Goal: Transaction & Acquisition: Purchase product/service

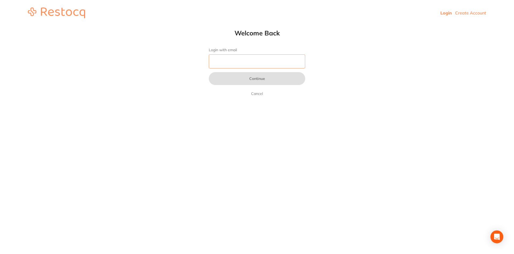
click at [282, 63] on input "Login with email" at bounding box center [257, 61] width 96 height 14
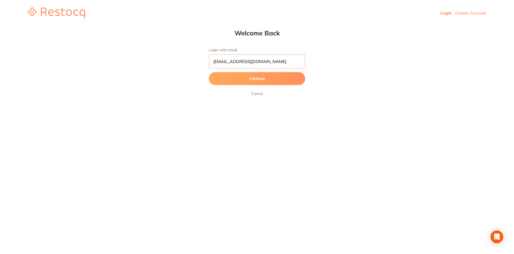
type input "[EMAIL_ADDRESS][DOMAIN_NAME]"
click at [209, 72] on button "Continue" at bounding box center [257, 78] width 96 height 13
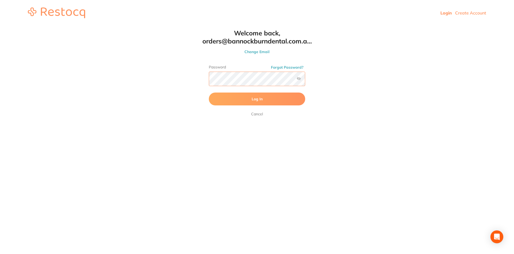
click at [209, 92] on button "Log In" at bounding box center [257, 98] width 96 height 13
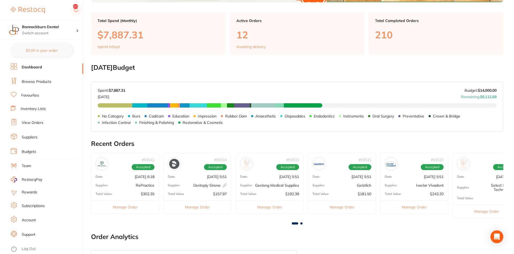
scroll to position [55, 0]
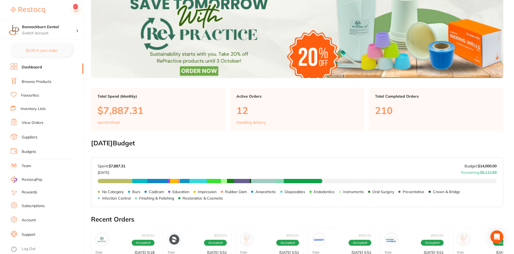
click at [39, 120] on link "View Orders" at bounding box center [33, 122] width 22 height 5
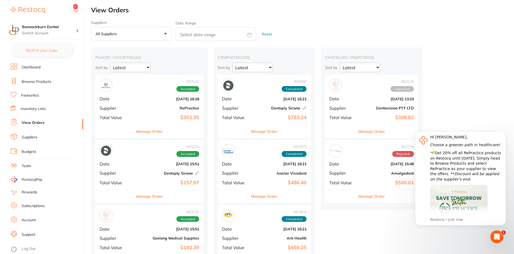
click at [505, 133] on icon "Dismiss notification" at bounding box center [504, 132] width 3 height 3
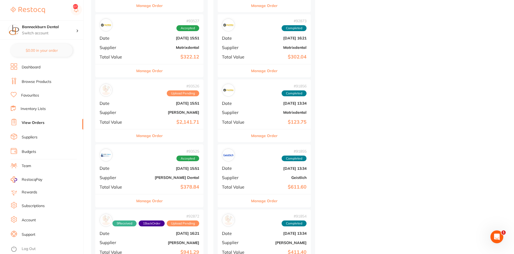
scroll to position [573, 0]
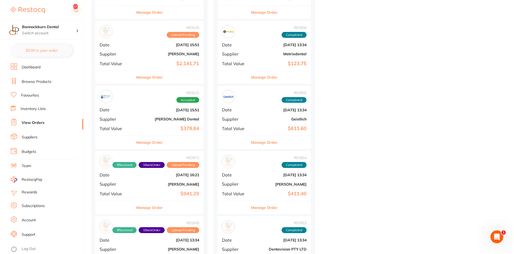
click at [157, 77] on button "Manage Order" at bounding box center [149, 77] width 27 height 13
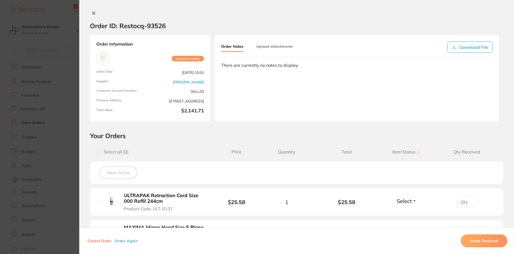
scroll to position [128, 0]
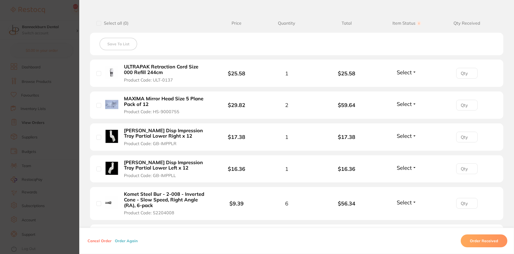
click at [411, 73] on button "Select" at bounding box center [406, 72] width 23 height 7
click at [405, 83] on span "Received" at bounding box center [407, 84] width 14 height 4
click at [398, 104] on span "Select" at bounding box center [404, 103] width 15 height 7
click at [410, 115] on span "Received" at bounding box center [407, 115] width 14 height 4
click at [410, 134] on span "Select" at bounding box center [404, 135] width 15 height 7
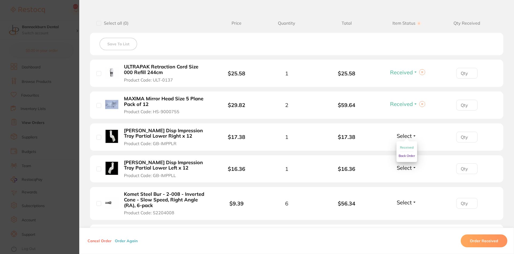
click at [407, 145] on button "Received" at bounding box center [407, 147] width 14 height 8
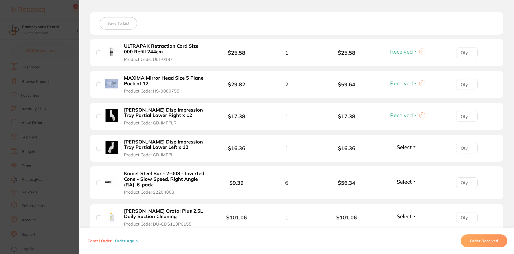
scroll to position [161, 0]
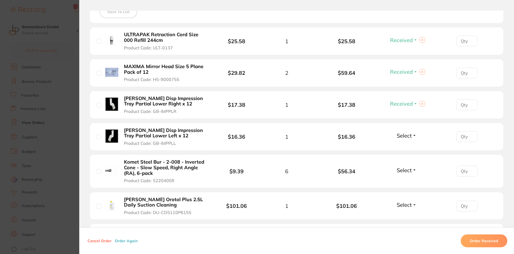
click at [403, 134] on span "Select" at bounding box center [404, 135] width 15 height 7
click at [411, 146] on span "Received" at bounding box center [407, 147] width 14 height 4
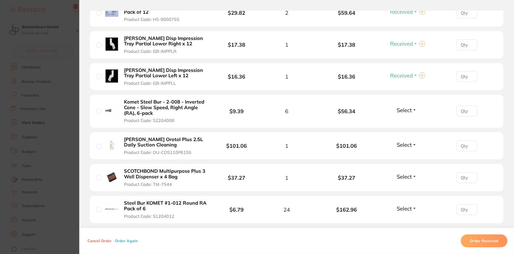
scroll to position [225, 0]
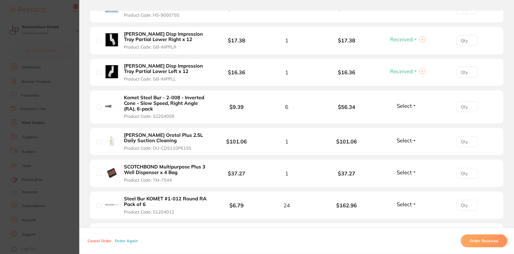
click at [406, 106] on span "Select" at bounding box center [404, 105] width 15 height 7
click at [409, 117] on span "Received" at bounding box center [407, 117] width 14 height 4
click at [407, 141] on span "Select" at bounding box center [404, 140] width 15 height 7
click at [413, 151] on span "Received" at bounding box center [407, 152] width 14 height 4
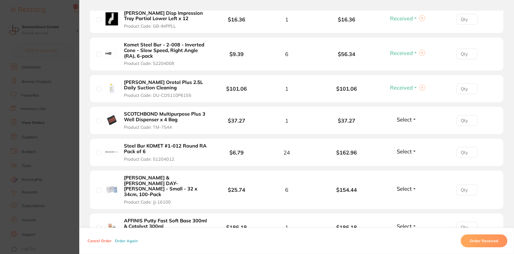
scroll to position [289, 0]
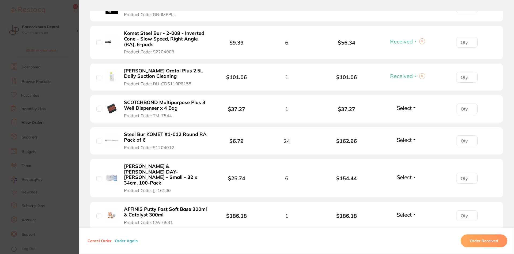
click at [409, 110] on span "Select" at bounding box center [404, 107] width 15 height 7
click at [407, 117] on button "Received" at bounding box center [407, 119] width 14 height 8
click at [407, 138] on span "Select" at bounding box center [404, 139] width 15 height 7
click at [411, 151] on span "Received" at bounding box center [407, 151] width 14 height 4
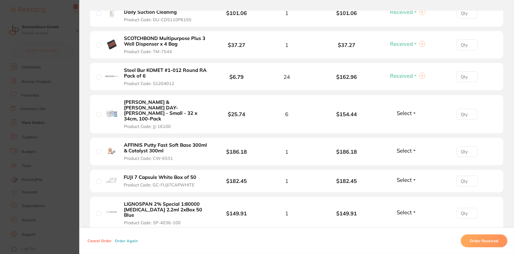
scroll to position [353, 0]
click at [408, 109] on span "Select" at bounding box center [404, 112] width 15 height 7
click at [409, 120] on button "Received" at bounding box center [407, 124] width 14 height 8
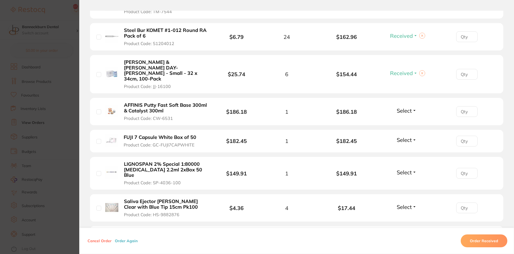
scroll to position [418, 0]
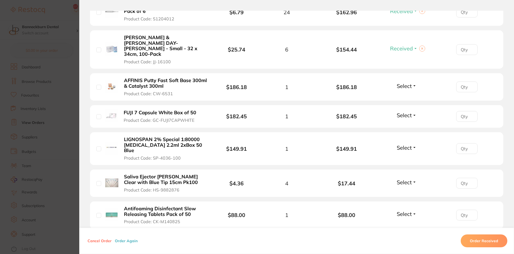
click at [407, 82] on span "Select" at bounding box center [404, 85] width 15 height 7
click at [410, 95] on span "Received" at bounding box center [407, 97] width 14 height 4
click at [404, 112] on span "Select" at bounding box center [404, 115] width 15 height 7
click at [407, 124] on span "Received" at bounding box center [407, 126] width 14 height 4
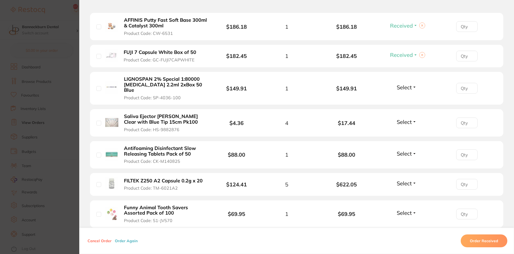
scroll to position [482, 0]
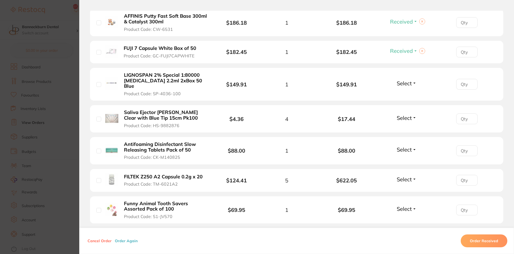
click at [401, 80] on span "Select" at bounding box center [404, 83] width 15 height 7
click at [403, 93] on span "Received" at bounding box center [407, 95] width 14 height 4
click at [408, 114] on span "Select" at bounding box center [404, 117] width 15 height 7
click at [410, 127] on span "Received" at bounding box center [407, 129] width 14 height 4
click at [405, 146] on span "Select" at bounding box center [404, 149] width 15 height 7
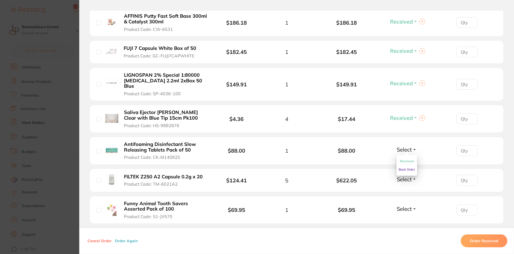
click at [408, 157] on button "Received" at bounding box center [407, 161] width 14 height 8
click at [408, 205] on span "Select" at bounding box center [404, 208] width 15 height 7
click at [408, 218] on span "Received" at bounding box center [407, 220] width 14 height 4
click at [410, 176] on span "Select" at bounding box center [404, 179] width 15 height 7
click at [409, 174] on span "Received" at bounding box center [407, 174] width 14 height 0
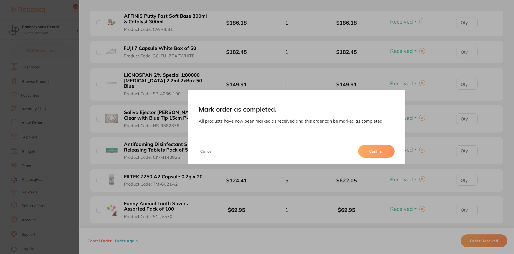
scroll to position [437, 0]
click at [388, 153] on button "Confirm" at bounding box center [376, 151] width 36 height 13
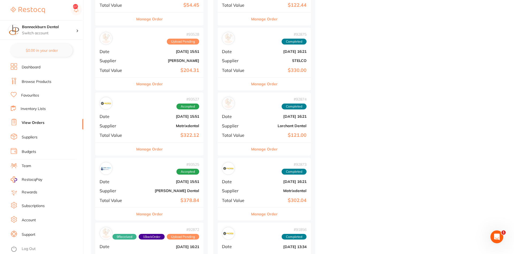
click at [166, 147] on div "Manage Order" at bounding box center [149, 148] width 108 height 13
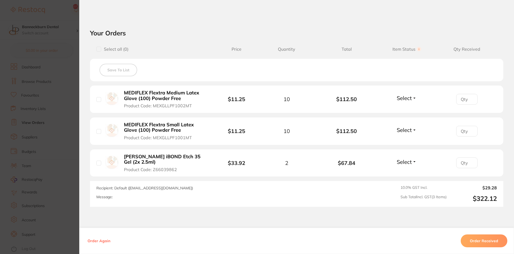
scroll to position [161, 0]
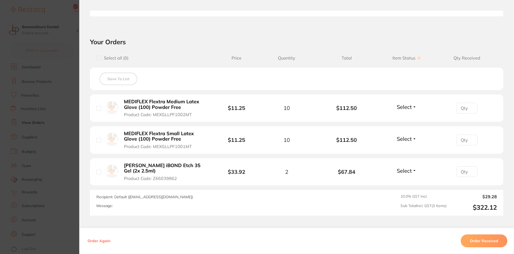
click at [406, 138] on span "Select" at bounding box center [404, 138] width 15 height 7
click at [412, 158] on span "Back Order" at bounding box center [407, 158] width 16 height 4
click at [462, 140] on input "number" at bounding box center [466, 139] width 21 height 11
type input "3"
click at [407, 107] on span "Select" at bounding box center [404, 106] width 15 height 7
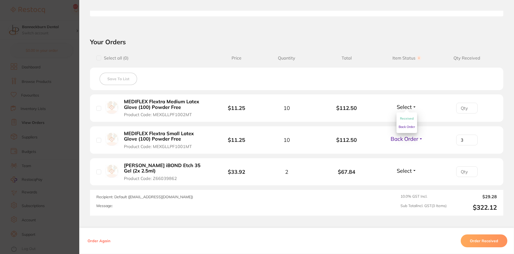
click at [407, 116] on button "Received" at bounding box center [407, 118] width 14 height 8
click at [399, 168] on span "Select" at bounding box center [404, 170] width 15 height 7
click at [405, 178] on button "Received" at bounding box center [407, 182] width 14 height 8
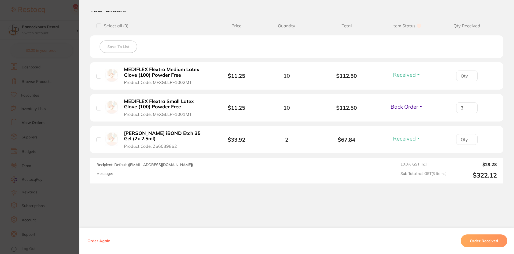
scroll to position [0, 0]
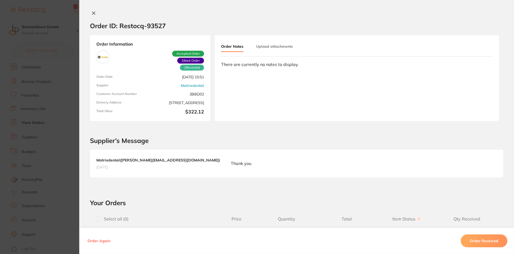
drag, startPoint x: 95, startPoint y: 11, endPoint x: 93, endPoint y: 14, distance: 3.1
click at [93, 12] on icon at bounding box center [94, 13] width 4 height 4
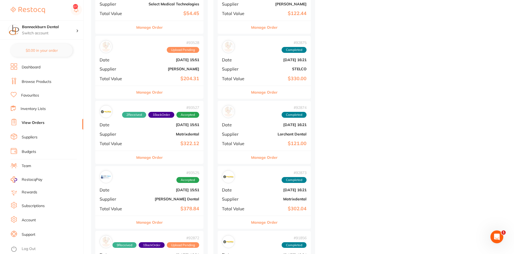
scroll to position [437, 0]
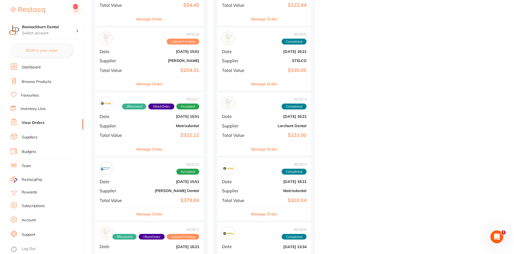
click at [170, 93] on div "# 93527 2 Received 1 Back Order Accepted Date Sept 11 2025, 15:51 Supplier Matr…" at bounding box center [149, 117] width 108 height 50
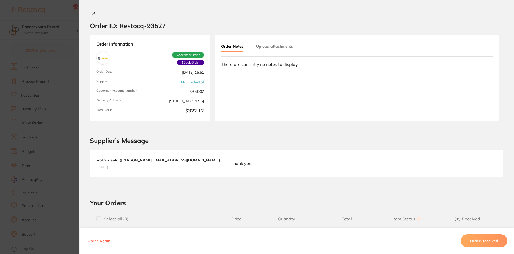
type input "3"
click at [91, 12] on div at bounding box center [296, 14] width 435 height 6
drag, startPoint x: 91, startPoint y: 12, endPoint x: 93, endPoint y: 17, distance: 6.0
click at [92, 12] on icon at bounding box center [94, 13] width 4 height 4
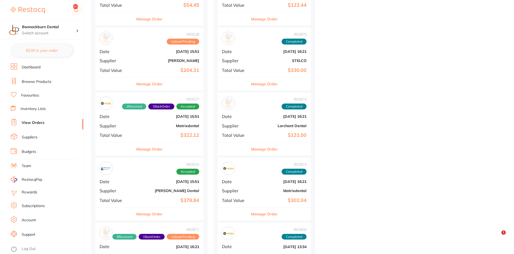
click at [164, 82] on div "Manage Order" at bounding box center [149, 83] width 108 height 13
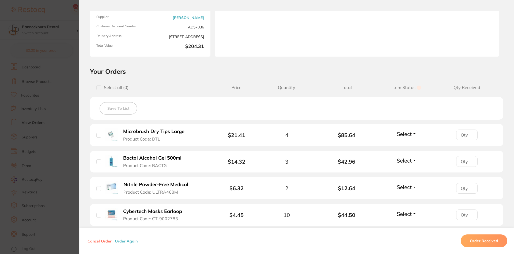
scroll to position [96, 0]
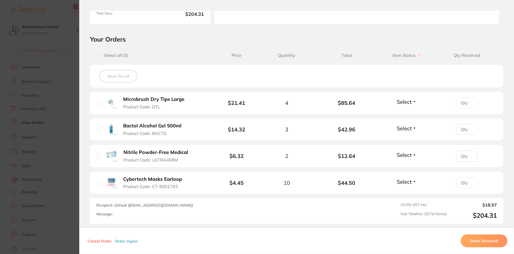
click at [406, 100] on span "Select" at bounding box center [404, 101] width 15 height 7
click at [411, 113] on li "Microbrush Dry Tips Large Product Code: DTL $21.41 4 $85.64 Select Received Bac…" at bounding box center [296, 103] width 413 height 22
click at [412, 105] on div "Select Received Back Order" at bounding box center [406, 102] width 23 height 9
click at [409, 105] on span "Select" at bounding box center [404, 101] width 15 height 7
click at [409, 112] on span "Received" at bounding box center [407, 113] width 14 height 4
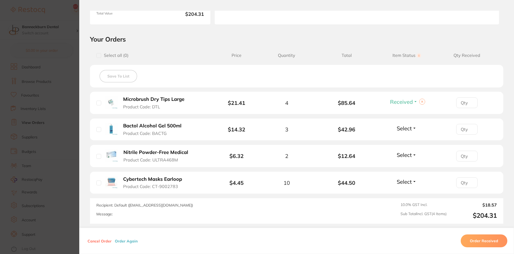
click at [402, 154] on span "Select" at bounding box center [404, 154] width 15 height 7
click at [409, 155] on span "Select" at bounding box center [404, 154] width 15 height 7
click at [404, 166] on span "Received" at bounding box center [407, 166] width 14 height 4
click at [404, 183] on span "Select" at bounding box center [404, 181] width 15 height 7
click at [407, 192] on span "Received" at bounding box center [407, 193] width 14 height 4
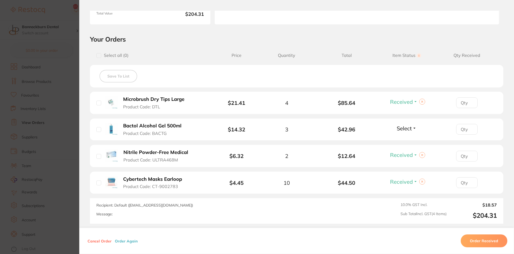
click at [402, 128] on span "Select" at bounding box center [404, 128] width 15 height 7
click at [407, 140] on span "Received" at bounding box center [407, 140] width 14 height 4
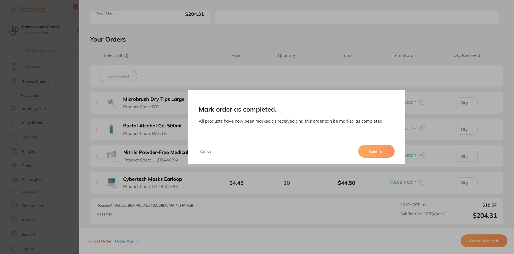
click at [377, 152] on button "Confirm" at bounding box center [376, 151] width 36 height 13
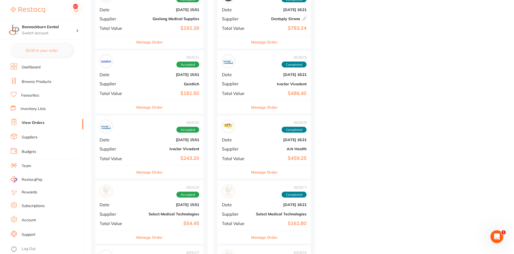
scroll to position [218, 0]
click at [173, 107] on div "Manage Order" at bounding box center [149, 107] width 108 height 13
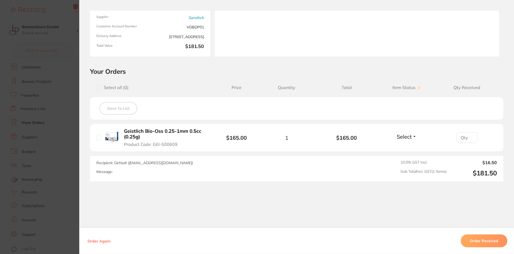
click at [493, 239] on button "Order Received" at bounding box center [484, 240] width 47 height 13
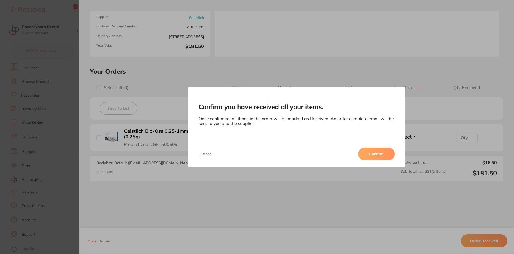
click at [372, 152] on button "Confirm" at bounding box center [376, 153] width 36 height 13
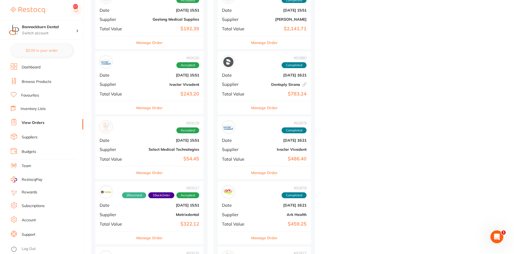
click at [178, 174] on div "Manage Order" at bounding box center [149, 172] width 108 height 13
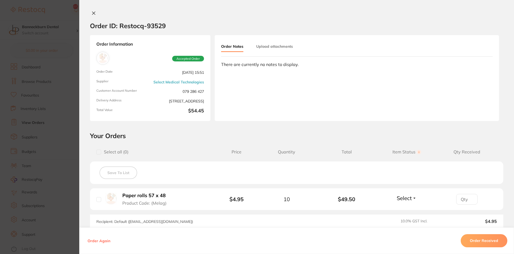
click at [496, 238] on button "Order Received" at bounding box center [484, 240] width 47 height 13
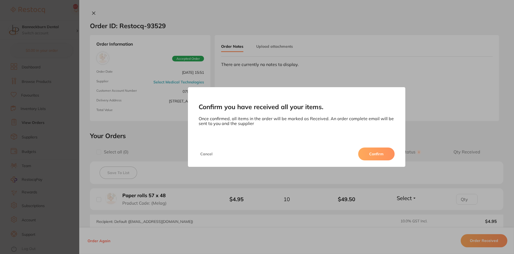
click at [387, 155] on button "Confirm" at bounding box center [376, 153] width 36 height 13
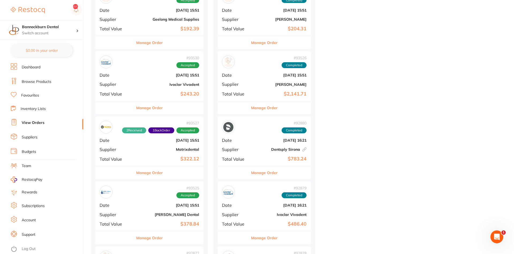
click at [188, 109] on div "Manage Order" at bounding box center [149, 107] width 108 height 13
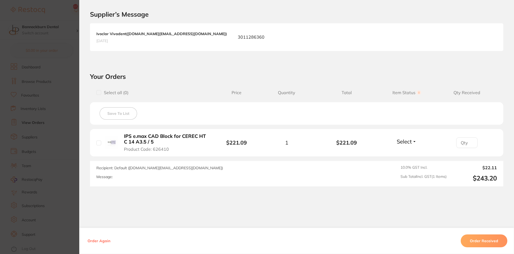
scroll to position [128, 0]
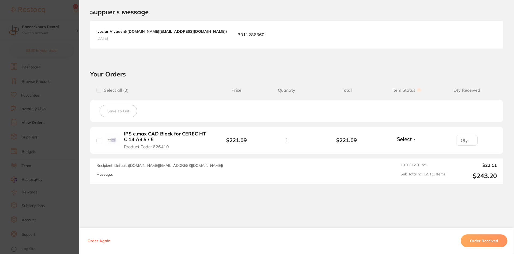
click at [490, 241] on button "Order Received" at bounding box center [484, 240] width 47 height 13
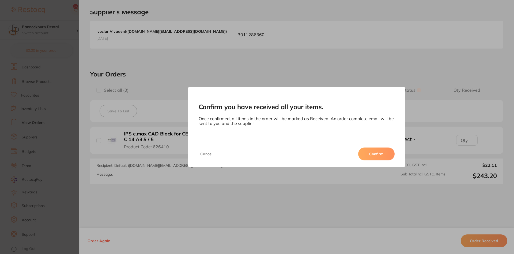
click at [376, 150] on button "Confirm" at bounding box center [376, 153] width 36 height 13
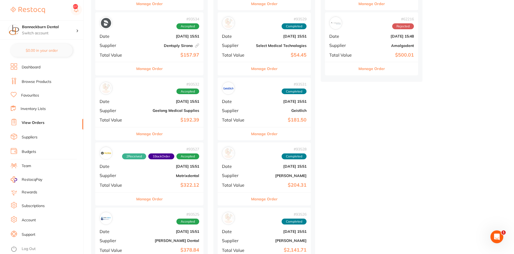
scroll to position [109, 0]
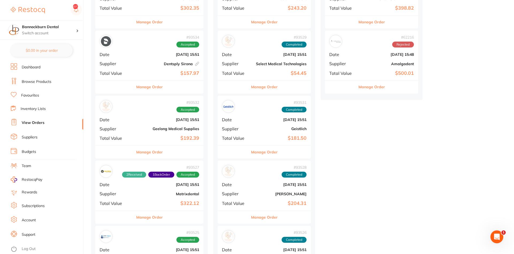
click at [167, 153] on div "Manage Order" at bounding box center [149, 151] width 108 height 13
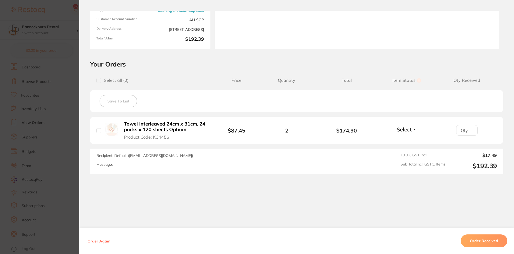
click at [482, 236] on button "Order Received" at bounding box center [484, 240] width 47 height 13
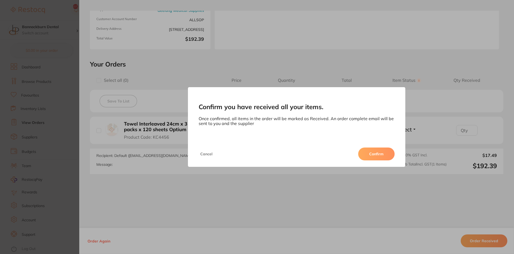
click at [372, 156] on button "Confirm" at bounding box center [376, 153] width 36 height 13
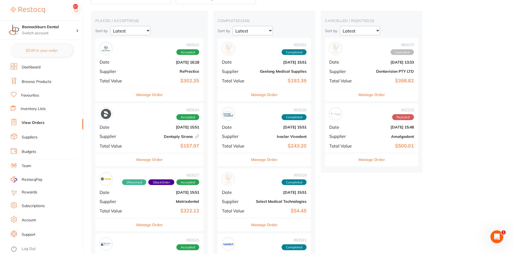
scroll to position [27, 0]
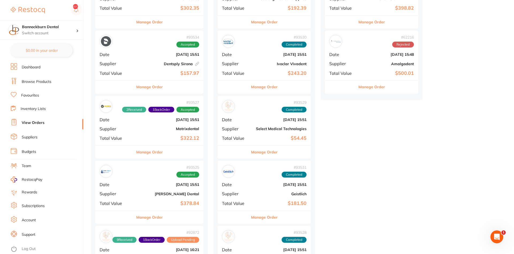
scroll to position [0, 0]
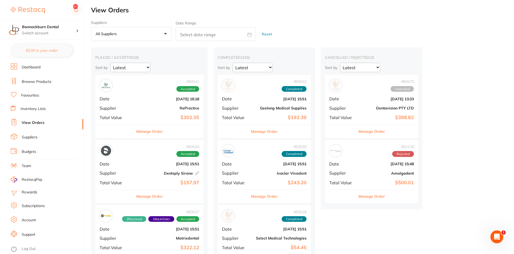
click at [30, 109] on link "Inventory Lists" at bounding box center [33, 108] width 25 height 5
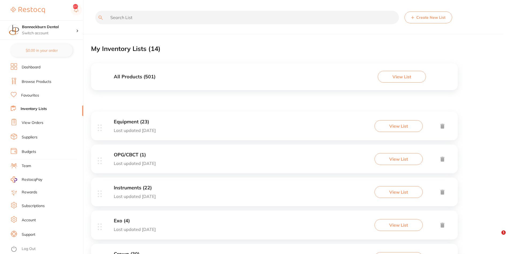
click at [266, 81] on div "All Products ( 501 ) View List" at bounding box center [274, 76] width 367 height 27
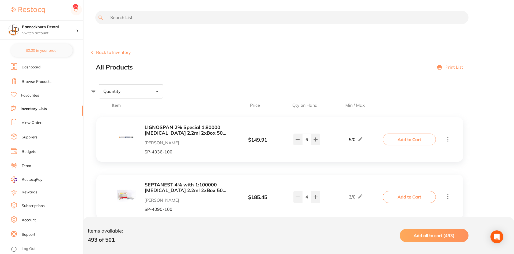
click at [137, 14] on input "text" at bounding box center [281, 17] width 373 height 13
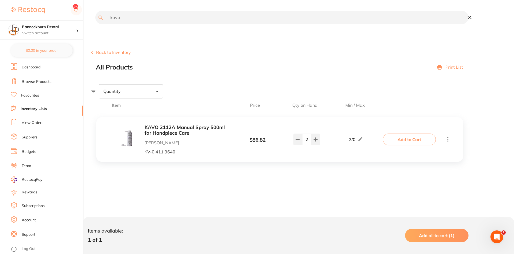
drag, startPoint x: 138, startPoint y: 21, endPoint x: 0, endPoint y: 29, distance: 138.1
click at [95, 24] on input "kavo" at bounding box center [281, 17] width 373 height 13
type input "spray"
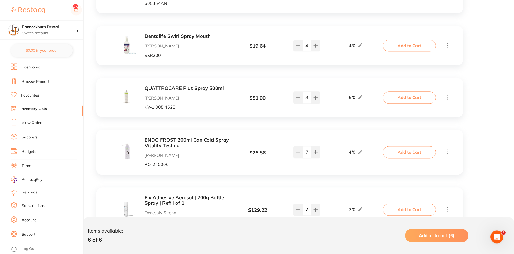
scroll to position [237, 0]
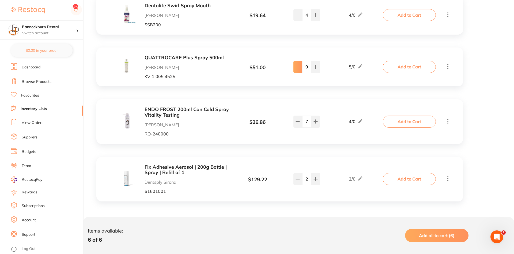
click at [298, 71] on button at bounding box center [297, 67] width 9 height 12
type input "8"
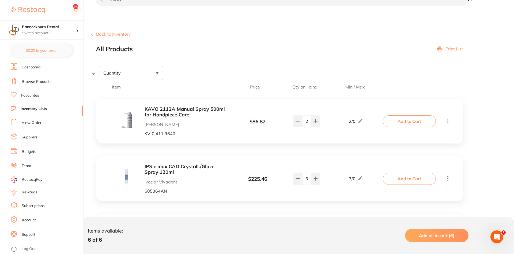
scroll to position [0, 0]
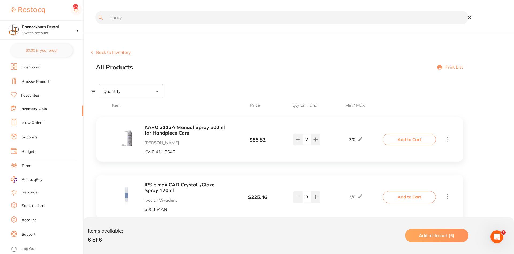
drag, startPoint x: 159, startPoint y: 21, endPoint x: 55, endPoint y: 23, distance: 104.4
click at [95, 23] on input "spray" at bounding box center [281, 17] width 373 height 13
type input "etch"
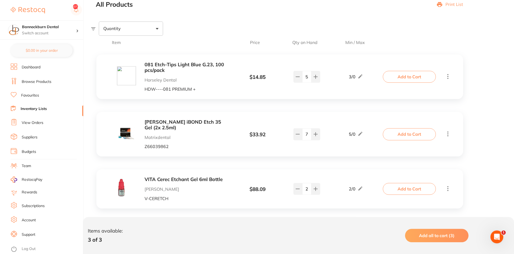
scroll to position [65, 0]
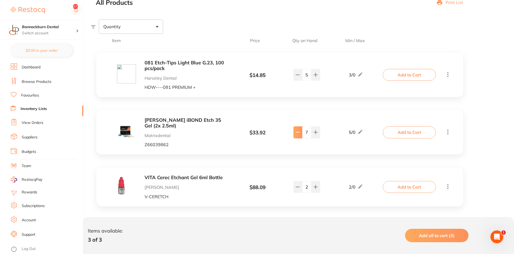
click at [297, 132] on icon at bounding box center [297, 132] width 3 height 0
type input "6"
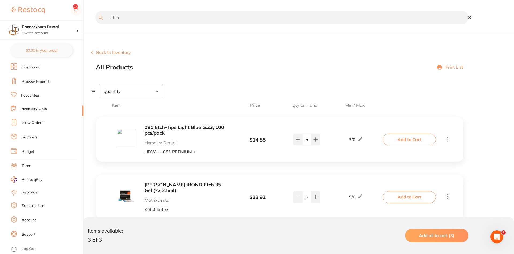
drag, startPoint x: 141, startPoint y: 17, endPoint x: 42, endPoint y: 31, distance: 99.9
click at [95, 24] on input "etch" at bounding box center [281, 17] width 373 height 13
type input "inject"
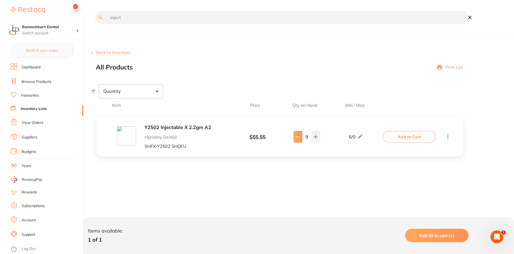
click at [297, 140] on button at bounding box center [297, 137] width 9 height 12
type input "8"
drag, startPoint x: 128, startPoint y: 18, endPoint x: 60, endPoint y: 25, distance: 68.6
click at [95, 24] on input "inject" at bounding box center [281, 17] width 373 height 13
type input "mirror"
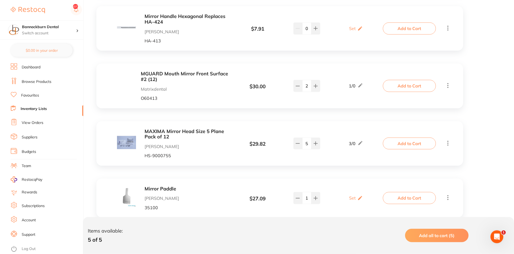
scroll to position [185, 0]
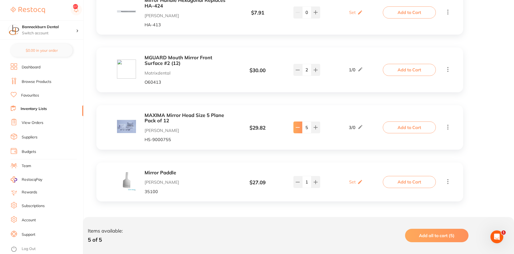
click at [297, 130] on button at bounding box center [297, 127] width 9 height 12
type input "4"
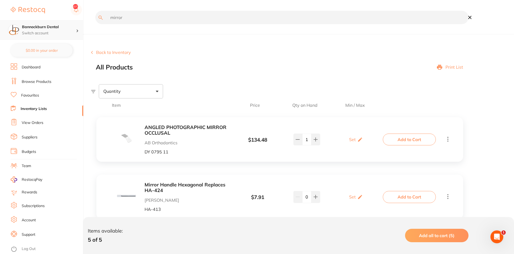
drag, startPoint x: 156, startPoint y: 18, endPoint x: 28, endPoint y: 27, distance: 129.1
click at [95, 24] on input "mirror" at bounding box center [281, 17] width 373 height 13
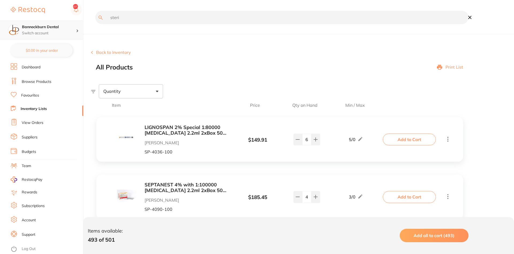
type input "steri"
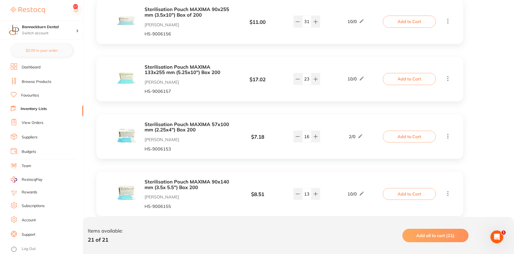
scroll to position [971, 0]
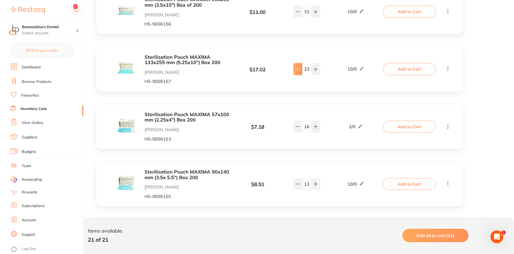
click at [298, 73] on button at bounding box center [297, 69] width 9 height 12
type input "21"
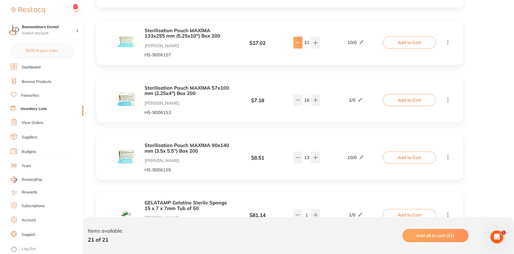
scroll to position [1026, 0]
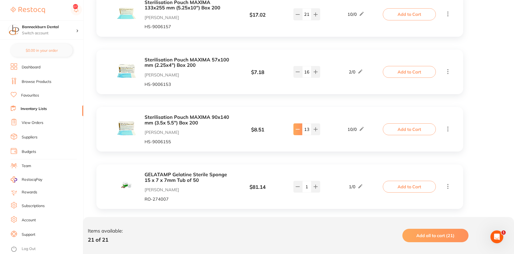
click at [297, 131] on icon at bounding box center [298, 129] width 4 height 4
type input "11"
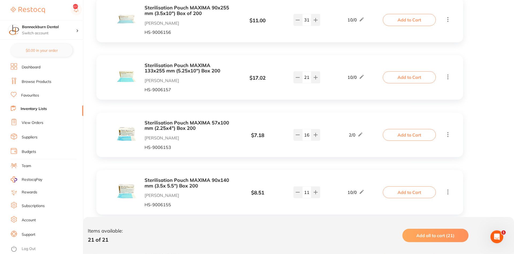
scroll to position [955, 0]
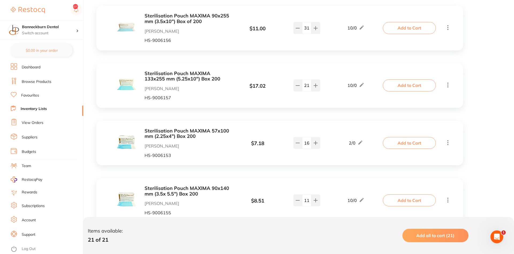
drag, startPoint x: 144, startPoint y: 188, endPoint x: 218, endPoint y: 187, distance: 73.9
click at [218, 187] on div "Sterilisation Pouch MAXIMA 90x140 mm (3.5x 5.5") Box 200 Henry Schein Halas HS-…" at bounding box center [173, 199] width 112 height 29
click at [219, 187] on b "Sterilisation Pouch MAXIMA 90x140 mm (3.5x 5.5") Box 200" at bounding box center [187, 190] width 85 height 11
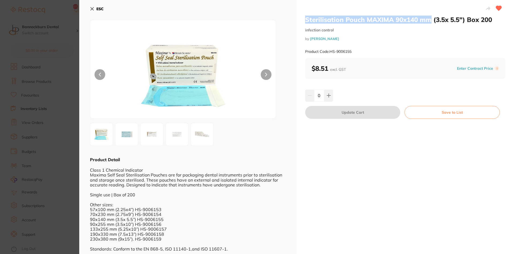
drag, startPoint x: 305, startPoint y: 21, endPoint x: 430, endPoint y: 22, distance: 124.8
click at [430, 22] on div "Sterilisation Pouch MAXIMA 90x140 mm (3.5x 5.5") Box 200 infection control by H…" at bounding box center [405, 127] width 217 height 255
copy h2 "Sterilisation Pouch MAXIMA 90x140 mm"
drag, startPoint x: 101, startPoint y: 6, endPoint x: 102, endPoint y: 3, distance: 4.0
click at [102, 3] on div "ESC Product Detail Class 1 Chemical Indicator Maxima Self Seal Sterilisation Po…" at bounding box center [187, 127] width 217 height 255
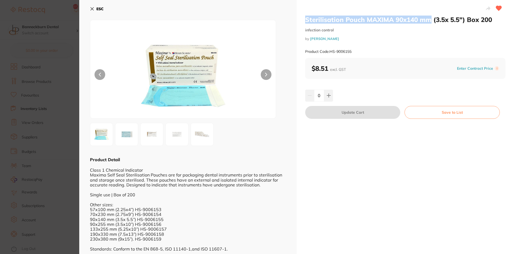
click at [98, 7] on b "ESC" at bounding box center [99, 8] width 7 height 5
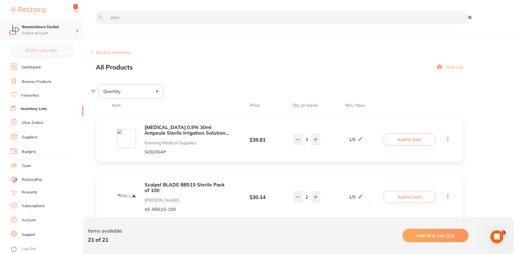
drag, startPoint x: 161, startPoint y: 14, endPoint x: 56, endPoint y: 32, distance: 106.9
click at [95, 24] on input "steri" at bounding box center [281, 17] width 373 height 13
paste input "lisation pouch maxima 90x140 mm"
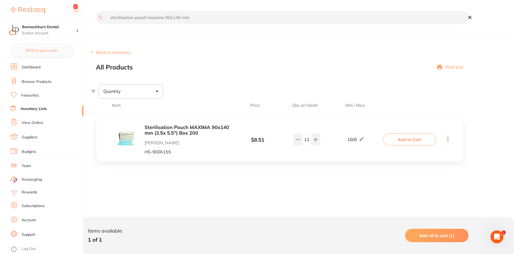
drag, startPoint x: 179, startPoint y: 17, endPoint x: 164, endPoint y: 21, distance: 14.8
click at [164, 21] on input "sterilisation pouch maxima 90x140 mm" at bounding box center [281, 17] width 373 height 13
type input "sterilisation pouch maxima 70x230 mm"
click at [297, 142] on button at bounding box center [297, 139] width 9 height 12
type input "11"
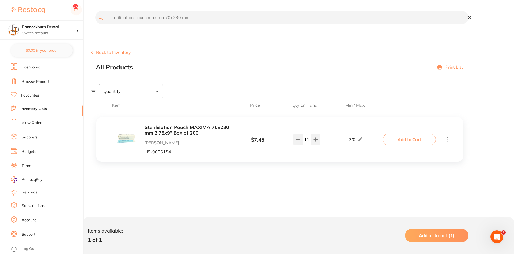
drag, startPoint x: 210, startPoint y: 20, endPoint x: 63, endPoint y: 29, distance: 147.0
click at [95, 24] on input "sterilisation pouch maxima 70x230 mm" at bounding box center [281, 17] width 373 height 13
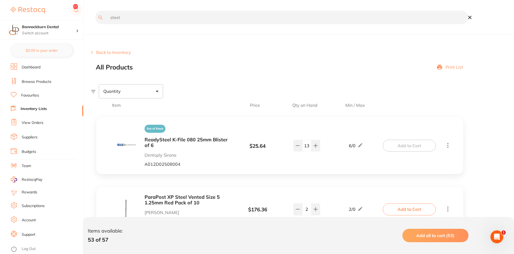
click at [212, 142] on b "ReadySteel K-File 080 25mm Blister of 6" at bounding box center [187, 142] width 85 height 11
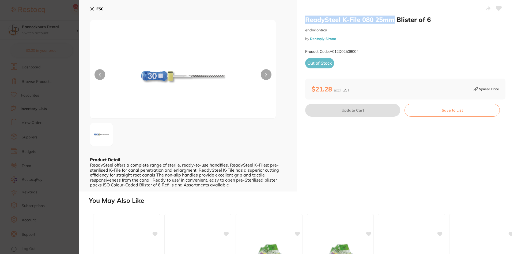
drag, startPoint x: 306, startPoint y: 21, endPoint x: 394, endPoint y: 23, distance: 87.6
click at [394, 23] on h2 "ReadySteel K-File 080 25mm Blister of 6" at bounding box center [405, 20] width 200 height 8
copy h2 "ReadySteel K-File 080 25mm"
click at [96, 9] on b "ESC" at bounding box center [99, 8] width 7 height 5
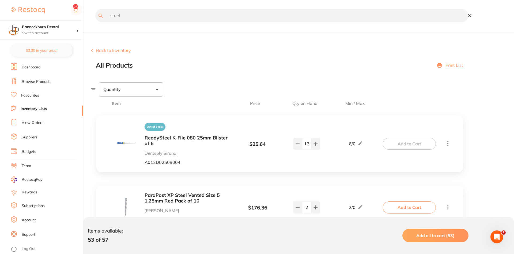
drag, startPoint x: 144, startPoint y: 12, endPoint x: 100, endPoint y: 18, distance: 43.9
click at [95, 17] on input "steel" at bounding box center [281, 15] width 373 height 13
paste input "readysteel k-file 080 25mm"
type input "readysteel k-file 080 25mm"
click at [149, 18] on input "readysteel k-file 080 25mm" at bounding box center [281, 15] width 373 height 13
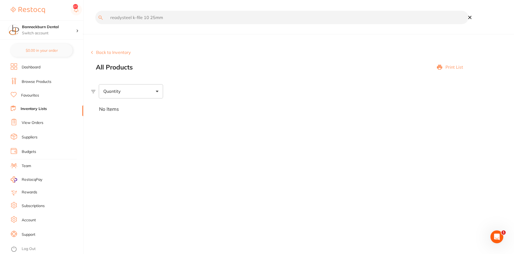
drag, startPoint x: 176, startPoint y: 18, endPoint x: 142, endPoint y: 22, distance: 34.2
click at [142, 22] on input "readysteel k-file 10 25mm" at bounding box center [281, 17] width 373 height 13
type input "readysteel k-file"
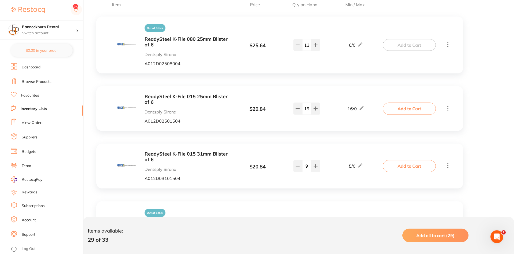
scroll to position [109, 0]
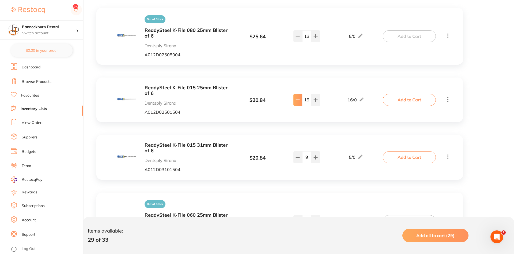
click at [296, 103] on button at bounding box center [297, 100] width 9 height 12
type input "17"
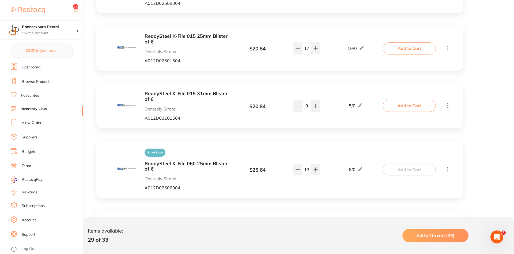
scroll to position [164, 0]
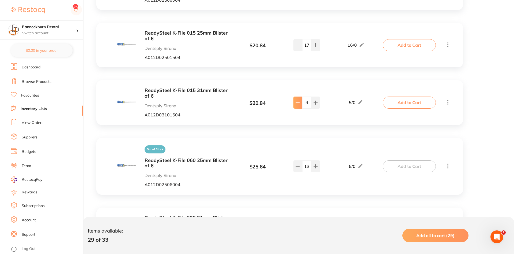
click at [298, 105] on button at bounding box center [297, 102] width 9 height 12
type input "8"
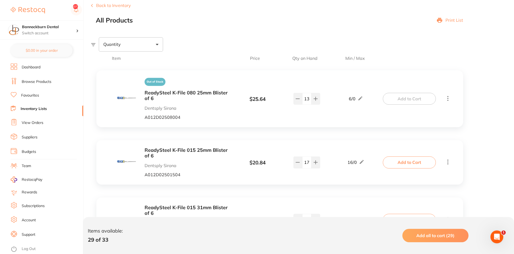
scroll to position [11, 0]
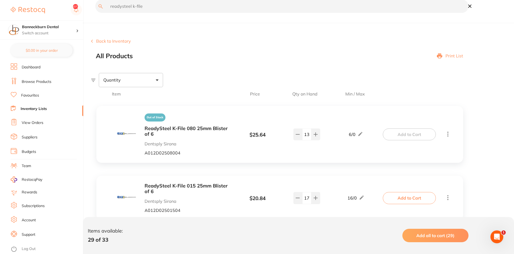
click at [176, 7] on input "readysteel k-file" at bounding box center [281, 5] width 373 height 13
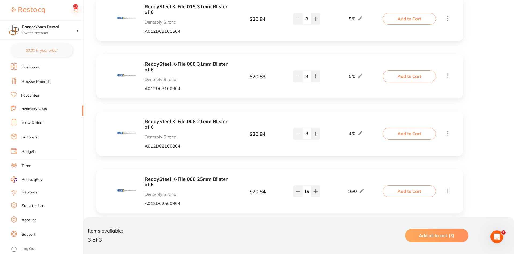
scroll to position [133, 0]
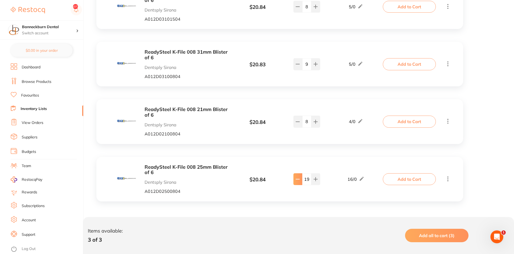
type input "readysteel k-file 008"
click at [297, 180] on icon at bounding box center [298, 179] width 4 height 4
type input "17"
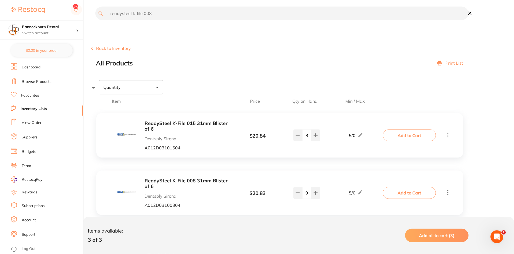
scroll to position [0, 0]
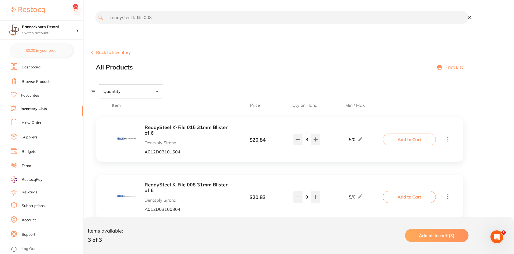
click at [172, 21] on input "readysteel k-file 008" at bounding box center [281, 17] width 373 height 13
drag, startPoint x: 171, startPoint y: 17, endPoint x: 0, endPoint y: 30, distance: 171.6
click at [95, 24] on input "readysteel k-file 010" at bounding box center [281, 17] width 373 height 13
type input "steel bur"
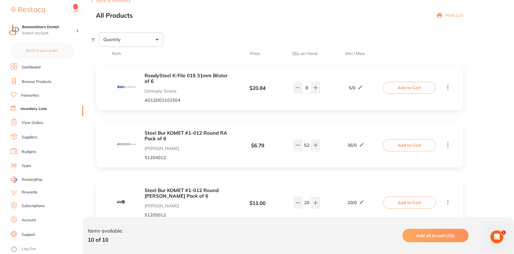
scroll to position [55, 0]
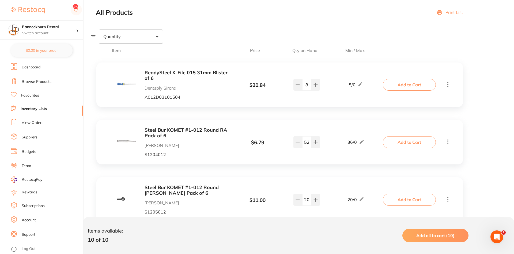
click at [213, 141] on div "Steel Bur KOMET #1-012 Round RA Pack of 6 [PERSON_NAME] S1204012" at bounding box center [187, 141] width 85 height 29
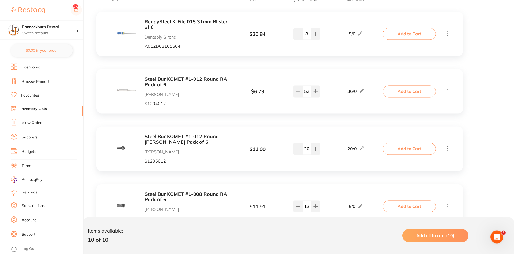
scroll to position [109, 0]
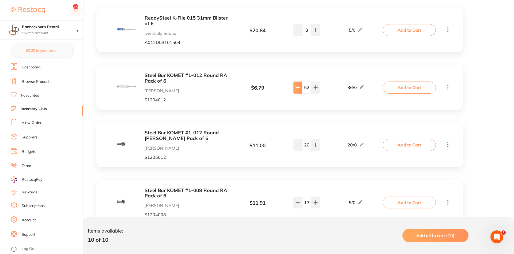
click at [295, 90] on button at bounding box center [297, 87] width 9 height 12
type input "51"
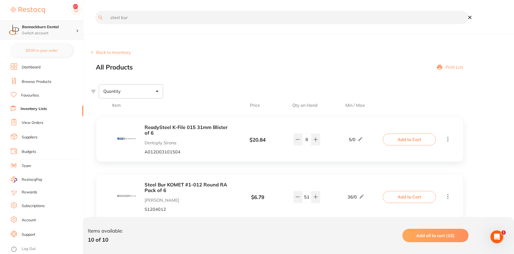
drag, startPoint x: 172, startPoint y: 20, endPoint x: 47, endPoint y: 22, distance: 125.3
click at [95, 22] on input "steel bur" at bounding box center [281, 17] width 373 height 13
type input "fuji"
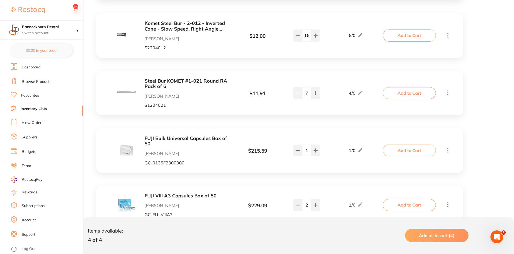
scroll to position [346, 0]
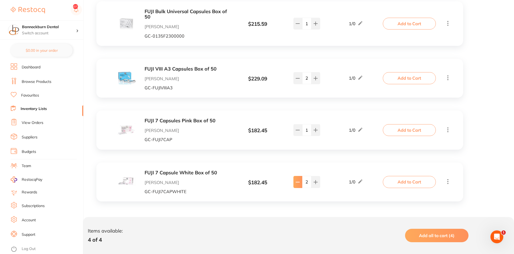
click at [299, 185] on button at bounding box center [297, 182] width 9 height 12
type input "1"
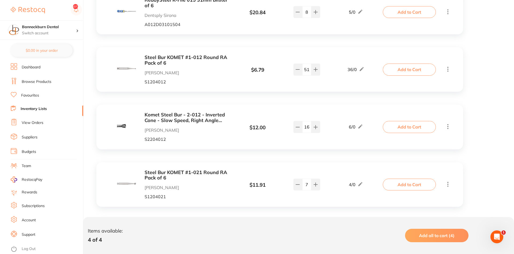
scroll to position [0, 0]
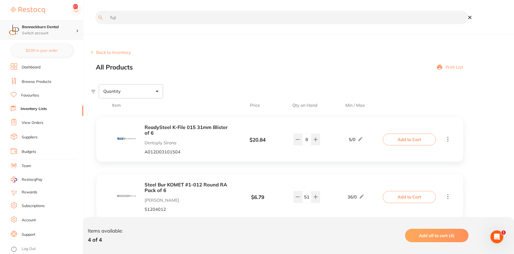
drag, startPoint x: 97, startPoint y: 19, endPoint x: 5, endPoint y: 29, distance: 92.9
click at [95, 24] on input "fuji" at bounding box center [281, 17] width 373 height 13
type input "hypo"
click at [126, 54] on button "Back to Inventory" at bounding box center [111, 52] width 40 height 5
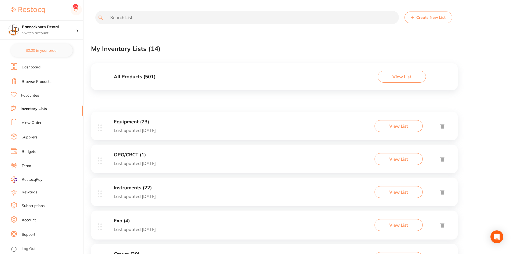
click at [147, 75] on h3 "All Products ( 501 )" at bounding box center [135, 77] width 42 height 6
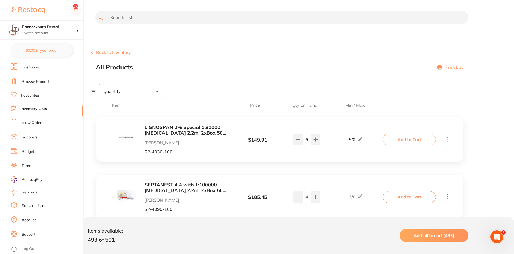
click at [129, 16] on input "text" at bounding box center [281, 17] width 373 height 13
type input "hypo"
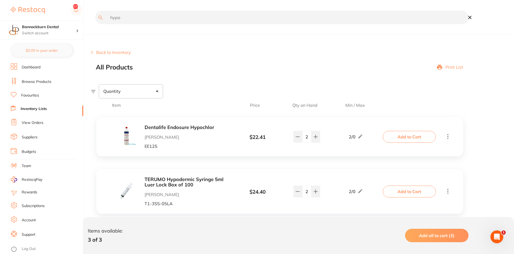
scroll to position [70, 0]
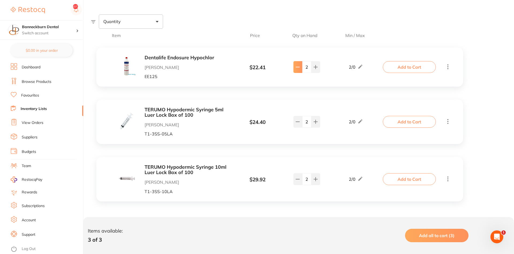
click at [298, 70] on button at bounding box center [297, 67] width 9 height 12
type input "1"
click at [393, 69] on button "Add to Cart" at bounding box center [409, 67] width 53 height 12
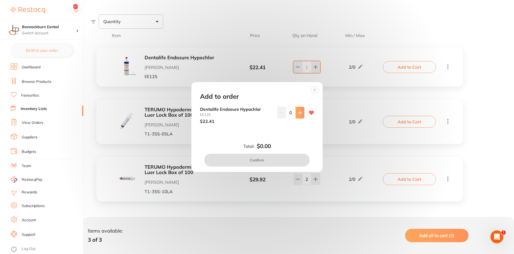
scroll to position [0, 0]
click at [297, 116] on button at bounding box center [300, 113] width 9 height 12
type input "1"
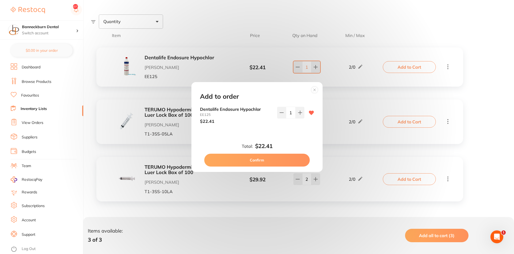
click at [299, 163] on button "Confirm" at bounding box center [256, 159] width 105 height 13
checkbox input "false"
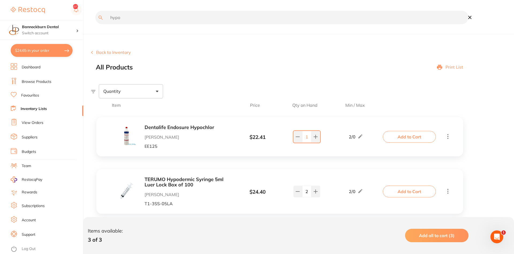
drag, startPoint x: 143, startPoint y: 18, endPoint x: 57, endPoint y: 32, distance: 87.3
click at [95, 24] on input "hypo" at bounding box center [281, 17] width 373 height 13
type input "z250"
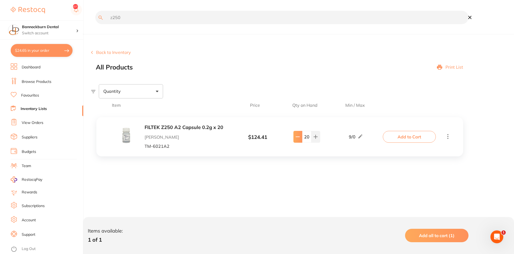
click at [297, 138] on icon at bounding box center [298, 136] width 4 height 4
type input "19"
drag, startPoint x: 143, startPoint y: 19, endPoint x: 65, endPoint y: 28, distance: 78.4
click at [95, 24] on input "z250" at bounding box center [281, 17] width 373 height 13
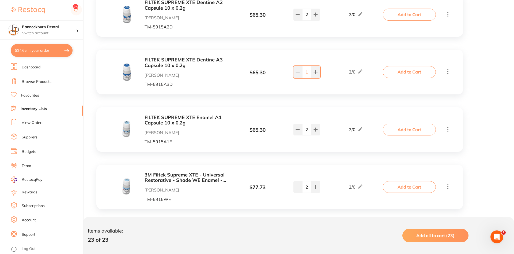
scroll to position [191, 0]
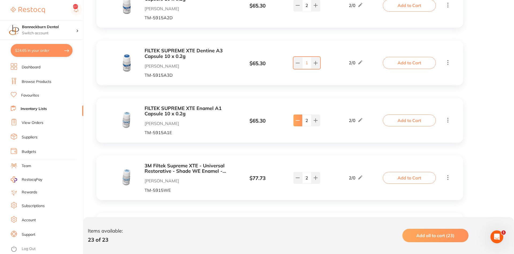
type input "filtek"
click at [298, 121] on icon at bounding box center [298, 120] width 4 height 4
type input "1"
click at [398, 120] on button "Add to Cart" at bounding box center [409, 120] width 53 height 12
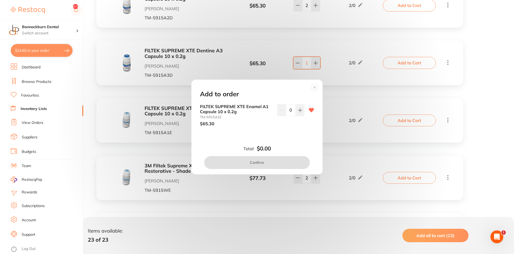
drag, startPoint x: 300, startPoint y: 114, endPoint x: 291, endPoint y: 142, distance: 29.5
click at [296, 117] on div "0" at bounding box center [290, 115] width 27 height 22
click at [298, 110] on icon at bounding box center [300, 110] width 4 height 4
type input "1"
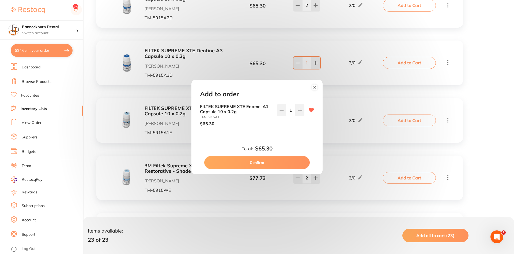
click at [292, 164] on button "Confirm" at bounding box center [256, 162] width 105 height 13
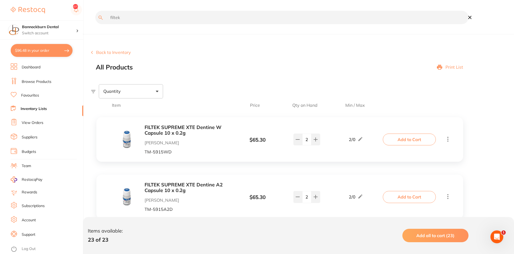
drag, startPoint x: 96, startPoint y: 23, endPoint x: 77, endPoint y: 23, distance: 18.7
click at [95, 23] on input "filtek" at bounding box center [281, 17] width 373 height 13
type input "paper points"
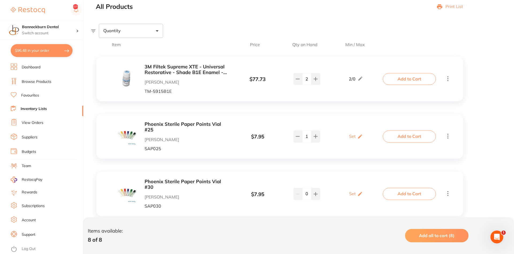
scroll to position [109, 0]
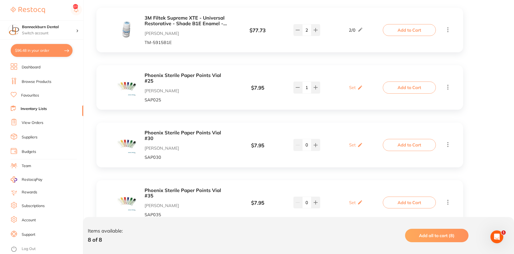
click at [414, 90] on button "Add to Cart" at bounding box center [409, 87] width 53 height 12
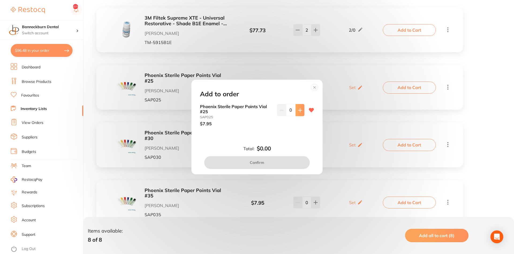
click at [302, 107] on button at bounding box center [300, 110] width 9 height 12
type input "1"
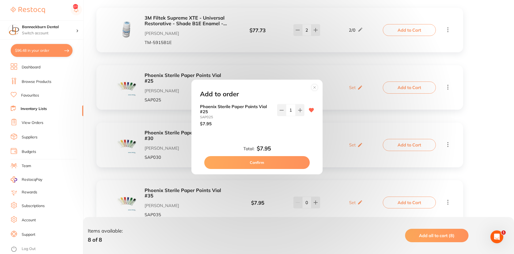
scroll to position [0, 0]
click at [282, 159] on button "Confirm" at bounding box center [256, 162] width 105 height 13
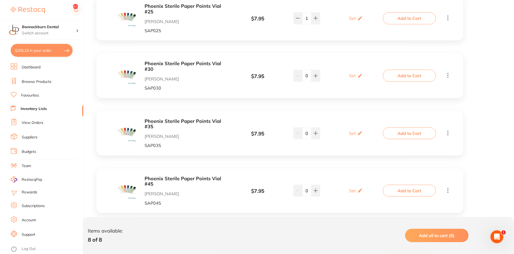
scroll to position [191, 0]
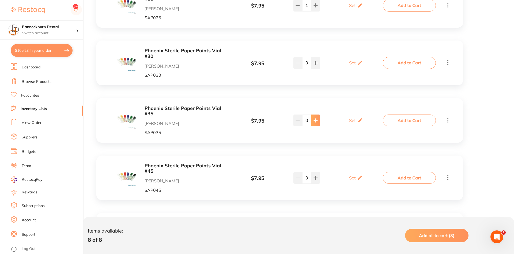
click at [315, 122] on icon at bounding box center [315, 120] width 4 height 4
type input "1"
click at [395, 119] on button "Add to Cart" at bounding box center [409, 120] width 53 height 12
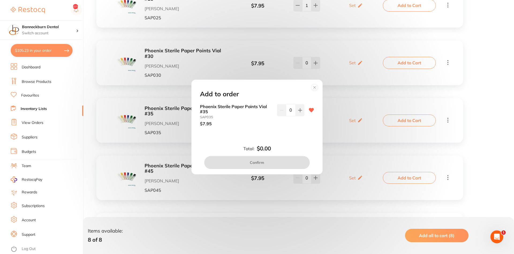
scroll to position [0, 0]
click at [301, 115] on button at bounding box center [300, 110] width 9 height 12
type input "1"
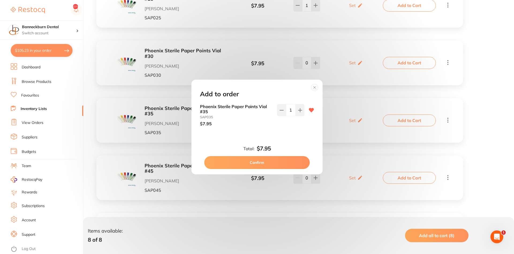
click at [291, 164] on button "Confirm" at bounding box center [256, 162] width 105 height 13
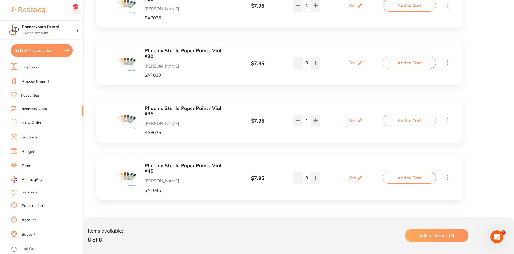
click at [187, 108] on b "Phoenix Sterile Paper Points Vial #35" at bounding box center [187, 110] width 85 height 11
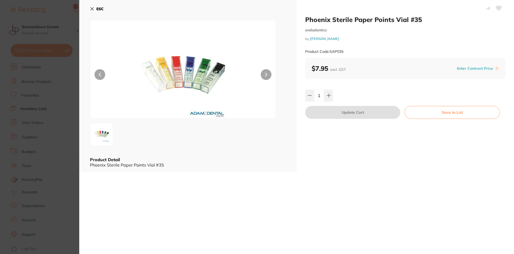
click at [98, 11] on b "ESC" at bounding box center [99, 8] width 7 height 5
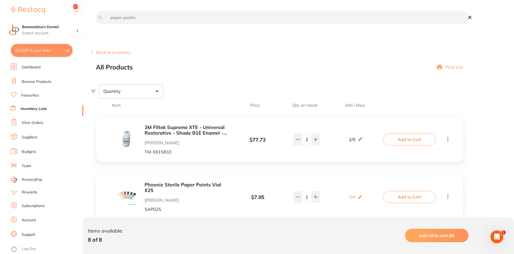
drag, startPoint x: 142, startPoint y: 18, endPoint x: 0, endPoint y: 40, distance: 144.0
click at [95, 24] on input "paper points" at bounding box center [281, 17] width 373 height 13
type input "cavit"
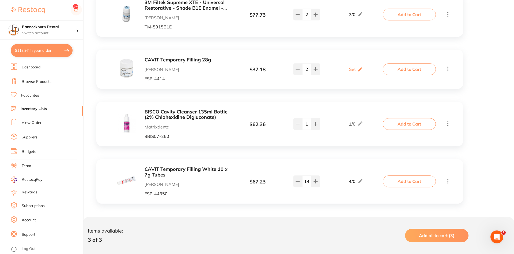
scroll to position [127, 0]
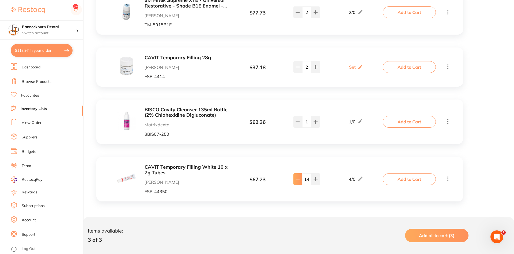
click at [297, 182] on button at bounding box center [297, 179] width 9 height 12
type input "13"
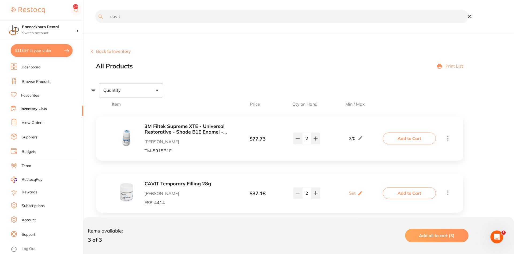
scroll to position [0, 0]
drag, startPoint x: 154, startPoint y: 19, endPoint x: 25, endPoint y: 20, distance: 129.3
click at [95, 20] on input "cavit" at bounding box center [281, 17] width 373 height 13
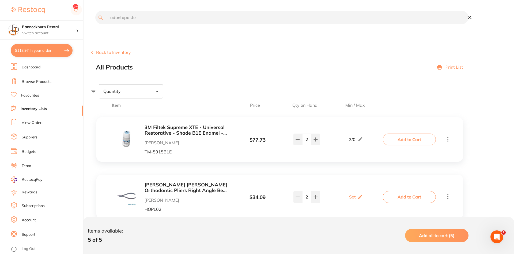
type input "odontopaste"
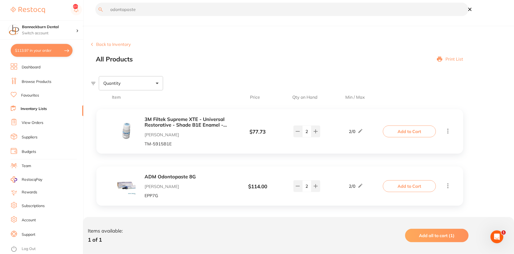
scroll to position [13, 0]
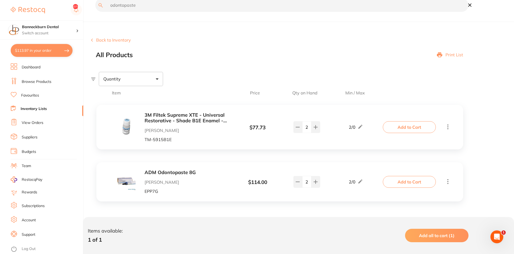
click at [296, 182] on icon at bounding box center [298, 181] width 4 height 4
type input "1"
click at [414, 182] on button "Add to Cart" at bounding box center [409, 182] width 53 height 12
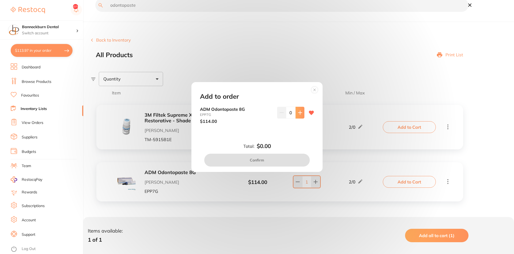
click at [299, 116] on button at bounding box center [300, 113] width 9 height 12
type input "1"
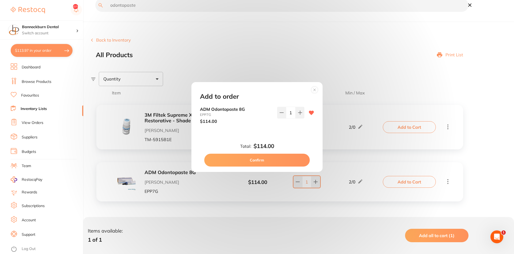
scroll to position [0, 0]
drag, startPoint x: 294, startPoint y: 157, endPoint x: 287, endPoint y: 143, distance: 15.8
click at [294, 157] on button "Confirm" at bounding box center [256, 159] width 105 height 13
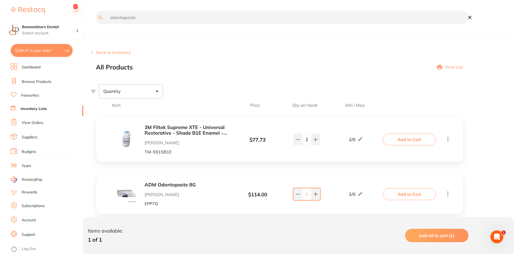
drag, startPoint x: 152, startPoint y: 19, endPoint x: 5, endPoint y: 18, distance: 147.2
click at [95, 18] on input "odontopaste" at bounding box center [281, 17] width 373 height 13
type input "scotchbond"
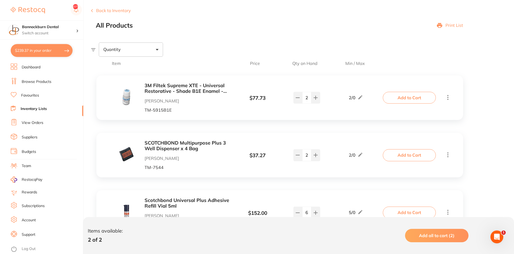
scroll to position [75, 0]
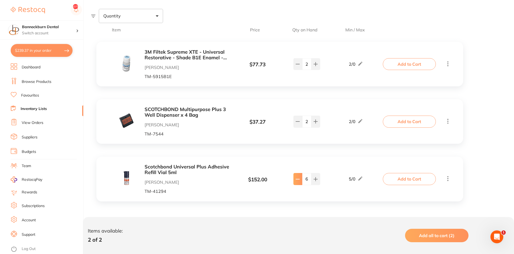
click at [297, 180] on icon at bounding box center [298, 179] width 4 height 4
type input "5"
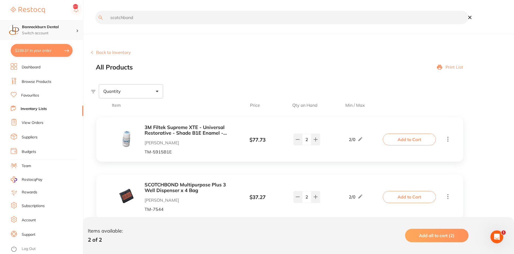
drag, startPoint x: 85, startPoint y: 21, endPoint x: 8, endPoint y: 24, distance: 77.4
click at [95, 24] on input "scotchbond" at bounding box center [281, 17] width 373 height 13
click at [153, 20] on input "text" at bounding box center [281, 17] width 373 height 13
type input "protaper"
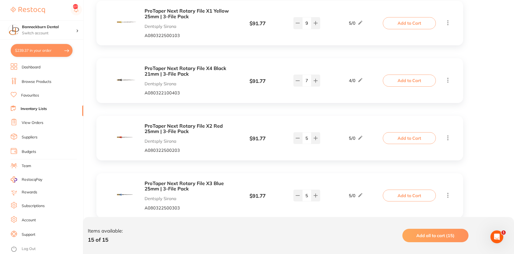
scroll to position [191, 0]
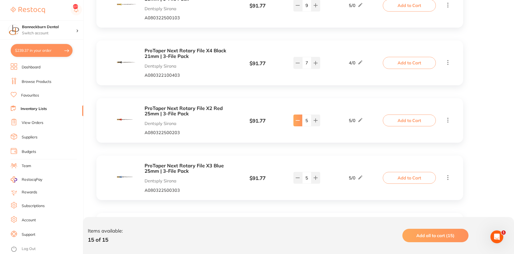
click at [300, 125] on button at bounding box center [297, 120] width 9 height 12
type input "4"
click at [407, 120] on button "Add to Cart" at bounding box center [409, 120] width 53 height 12
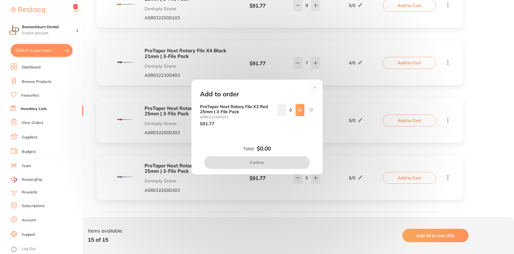
click at [299, 111] on icon at bounding box center [300, 110] width 4 height 4
type input "1"
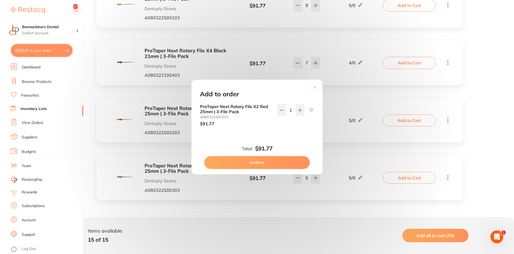
scroll to position [0, 0]
click at [299, 161] on button "Confirm" at bounding box center [256, 162] width 105 height 13
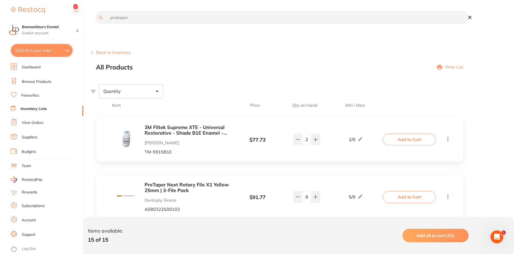
drag, startPoint x: 160, startPoint y: 16, endPoint x: 59, endPoint y: 17, distance: 100.7
click at [95, 17] on input "protaper" at bounding box center [281, 17] width 373 height 13
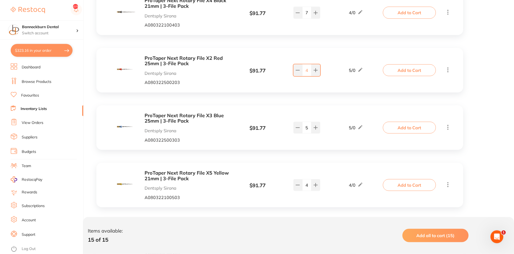
scroll to position [246, 0]
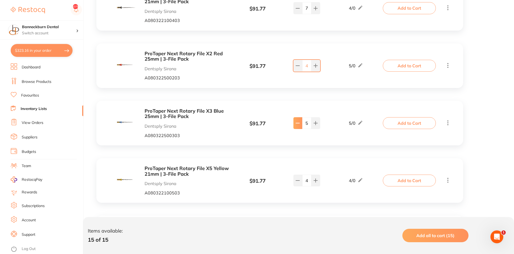
click at [297, 126] on button at bounding box center [297, 123] width 9 height 12
type input "3"
click at [408, 121] on button "Add to Cart" at bounding box center [409, 123] width 53 height 12
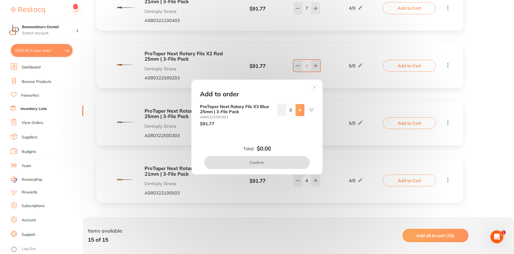
scroll to position [0, 0]
click at [299, 113] on button at bounding box center [300, 110] width 9 height 12
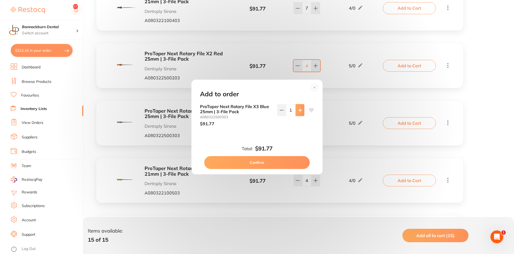
click at [299, 113] on button at bounding box center [300, 110] width 9 height 12
type input "2"
click at [293, 161] on button "Confirm" at bounding box center [256, 162] width 105 height 13
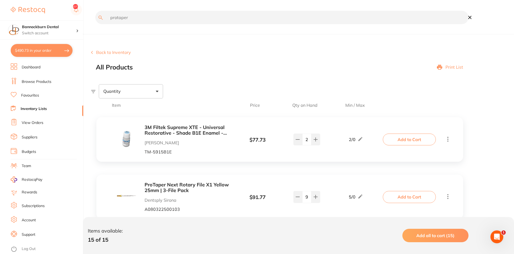
drag, startPoint x: 160, startPoint y: 18, endPoint x: 2, endPoint y: 33, distance: 158.6
click at [95, 24] on input "protaper" at bounding box center [281, 17] width 373 height 13
type input "steel bur"
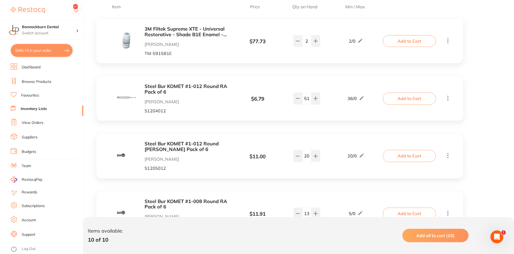
scroll to position [109, 0]
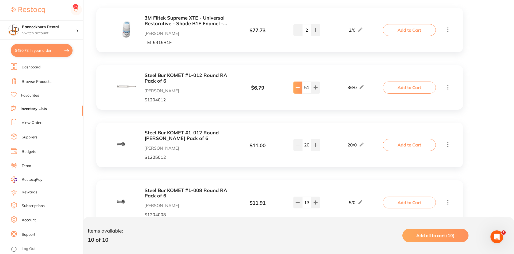
click at [301, 88] on button at bounding box center [297, 87] width 9 height 12
type input "49"
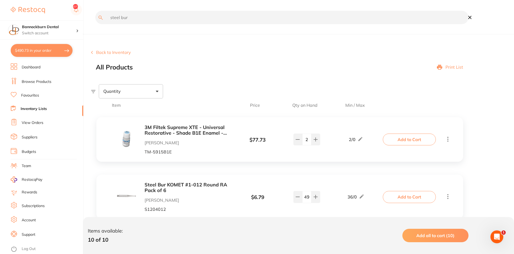
click at [468, 16] on icon at bounding box center [469, 17] width 3 height 3
click at [115, 54] on button "Back to Inventory" at bounding box center [111, 52] width 40 height 5
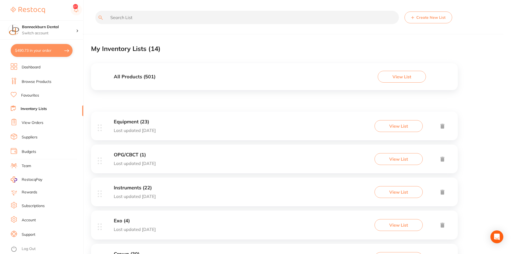
click at [198, 81] on div "All Products ( 501 ) View List" at bounding box center [274, 76] width 367 height 27
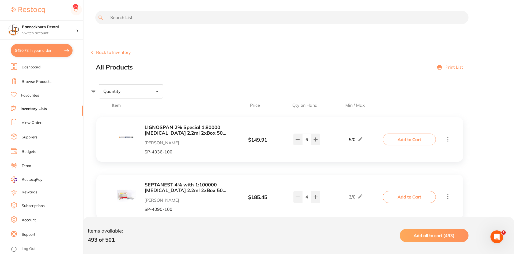
click at [151, 90] on div "Quantity" at bounding box center [131, 91] width 64 height 14
click at [135, 108] on span "Below min limit" at bounding box center [130, 108] width 39 height 11
click at [109, 108] on input "Below min limit" at bounding box center [106, 108] width 5 height 5
checkbox input "true"
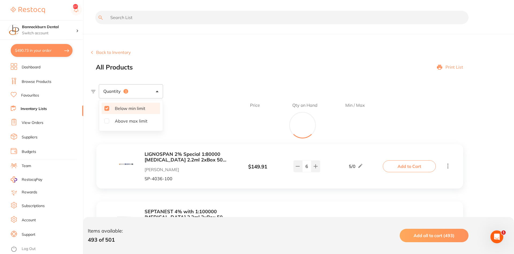
click at [452, 92] on div "Quantity 1 Below min limit Above max limit" at bounding box center [302, 91] width 423 height 14
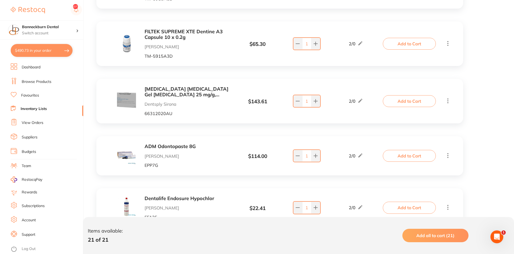
scroll to position [410, 0]
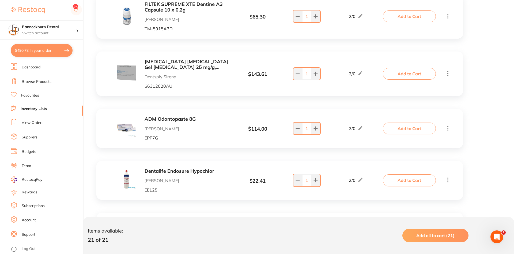
click at [418, 77] on button "Add to Cart" at bounding box center [409, 74] width 53 height 12
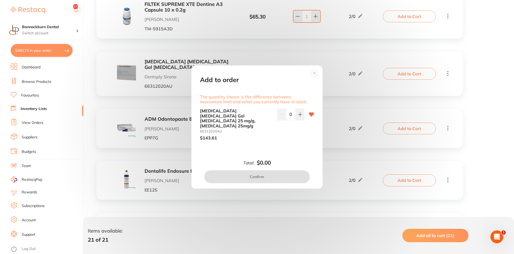
scroll to position [0, 0]
click at [300, 116] on icon at bounding box center [299, 113] width 3 height 3
type input "1"
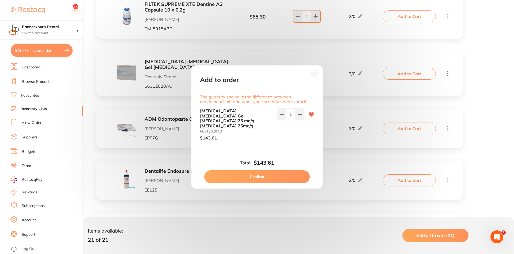
click at [291, 170] on button "Confirm" at bounding box center [256, 176] width 105 height 13
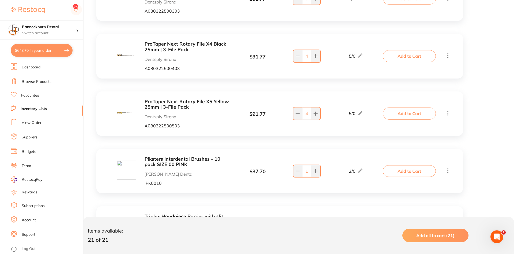
scroll to position [1026, 0]
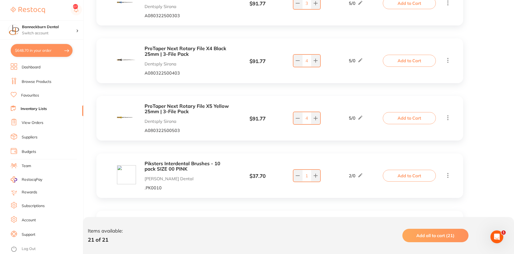
click at [411, 121] on button "Add to Cart" at bounding box center [409, 118] width 53 height 12
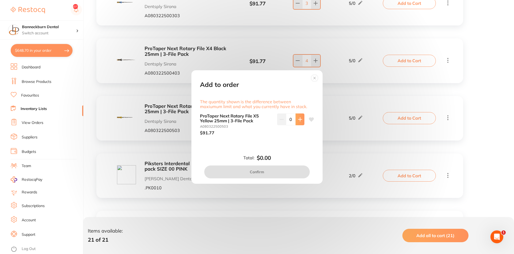
scroll to position [0, 0]
click at [302, 123] on button at bounding box center [300, 119] width 9 height 12
type input "1"
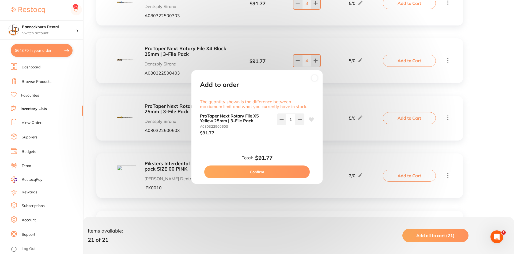
click at [289, 172] on button "Confirm" at bounding box center [256, 171] width 105 height 13
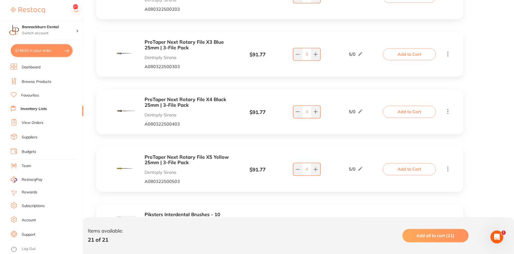
scroll to position [971, 0]
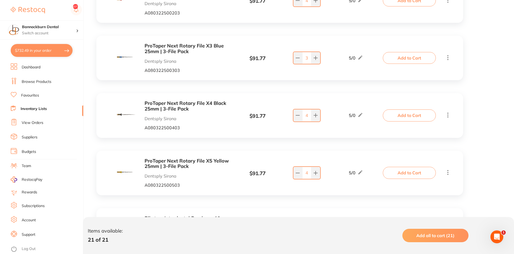
click at [405, 118] on button "Add to Cart" at bounding box center [409, 115] width 53 height 12
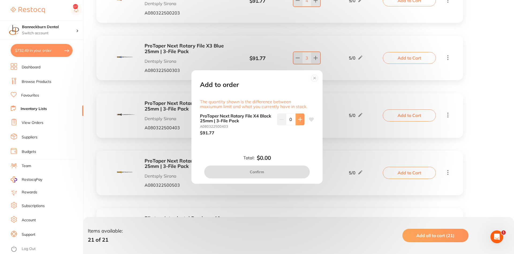
scroll to position [0, 0]
click at [300, 124] on button at bounding box center [300, 119] width 9 height 12
type input "1"
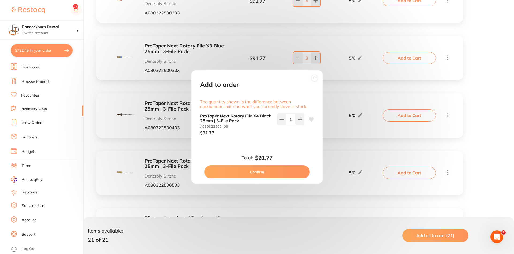
click at [285, 171] on button "Confirm" at bounding box center [256, 171] width 105 height 13
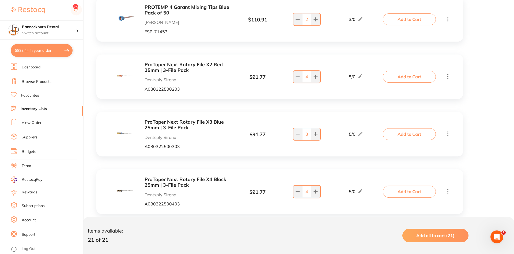
scroll to position [889, 0]
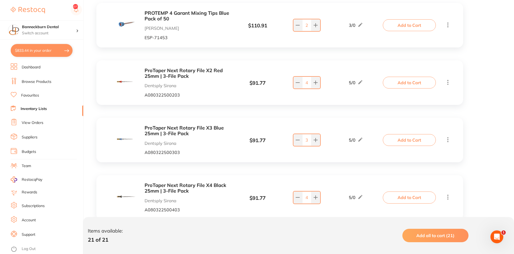
click at [398, 140] on button "Add to Cart" at bounding box center [409, 140] width 53 height 12
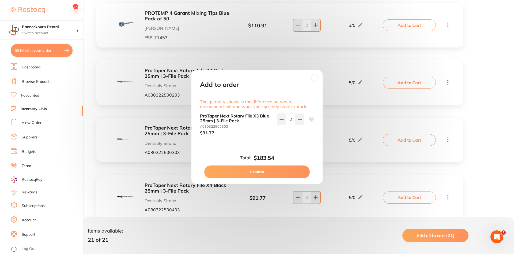
scroll to position [0, 0]
click at [313, 75] on icon at bounding box center [314, 78] width 9 height 9
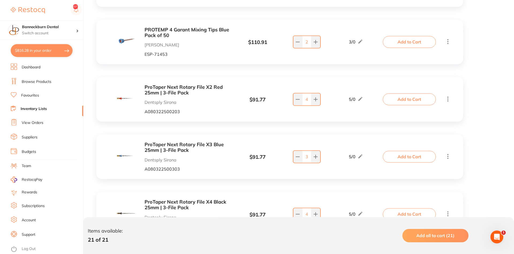
scroll to position [862, 0]
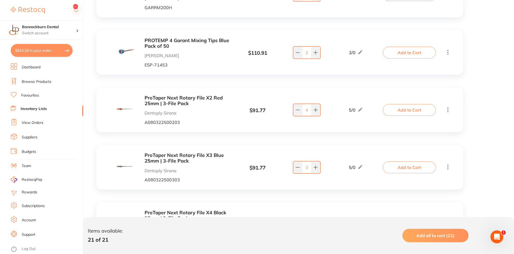
click at [404, 107] on button "Add to Cart" at bounding box center [409, 110] width 53 height 12
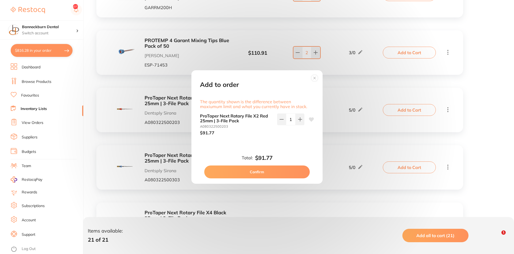
click at [317, 75] on circle at bounding box center [314, 78] width 6 height 6
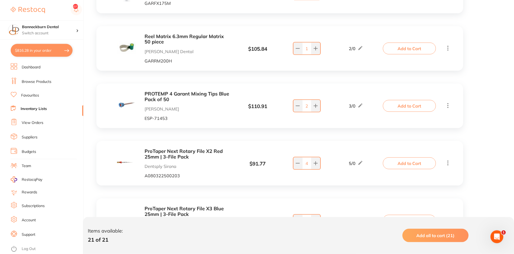
scroll to position [807, 0]
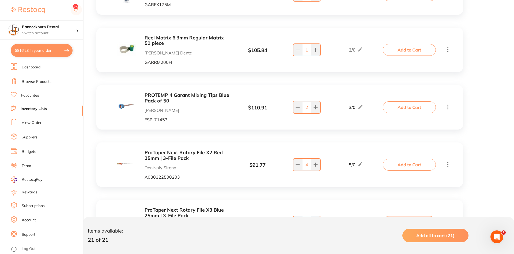
click at [427, 109] on button "Add to Cart" at bounding box center [409, 107] width 53 height 12
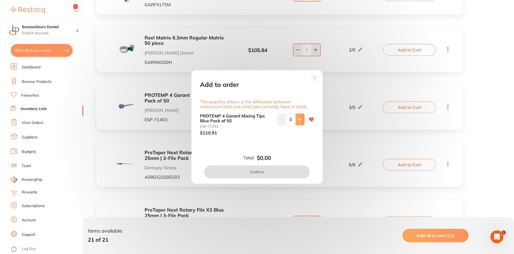
scroll to position [0, 0]
click at [303, 121] on button at bounding box center [300, 119] width 9 height 12
type input "1"
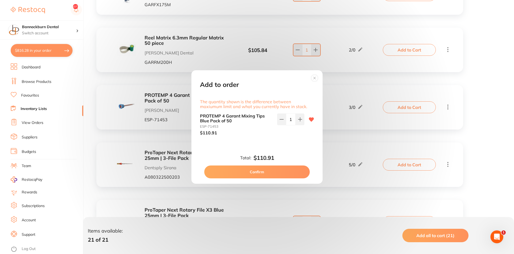
click at [294, 174] on button "Confirm" at bounding box center [256, 171] width 105 height 13
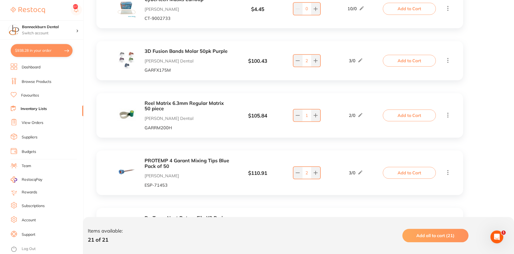
scroll to position [725, 0]
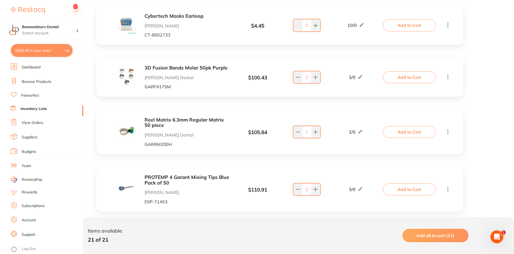
click at [410, 134] on button "Add to Cart" at bounding box center [409, 132] width 53 height 12
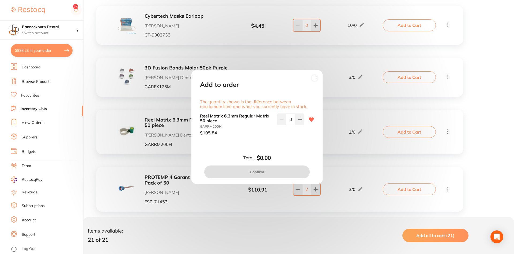
click at [315, 77] on circle at bounding box center [315, 78] width 6 height 6
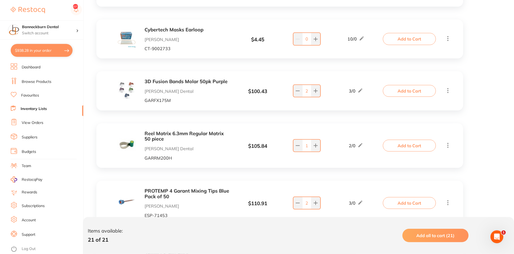
scroll to position [698, 0]
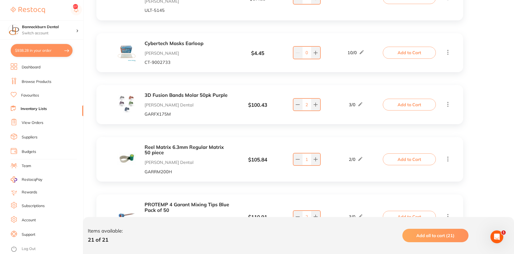
click at [400, 104] on button "Add to Cart" at bounding box center [409, 105] width 53 height 12
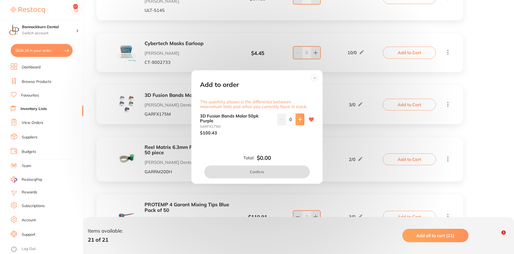
click at [299, 119] on icon at bounding box center [299, 118] width 3 height 3
type input "1"
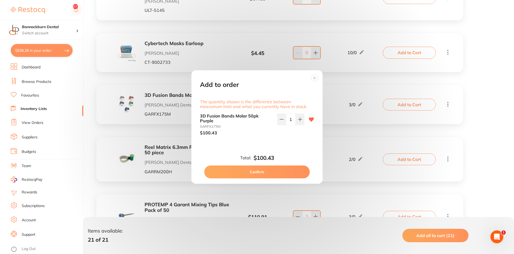
click at [343, 143] on div "Add to order The quantity shown is the difference between maxiumum limit and wh…" at bounding box center [257, 127] width 514 height 254
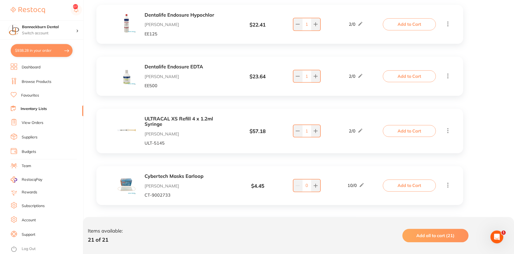
scroll to position [561, 0]
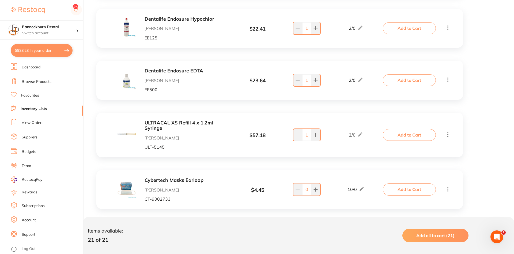
click at [418, 137] on button "Add to Cart" at bounding box center [409, 135] width 53 height 12
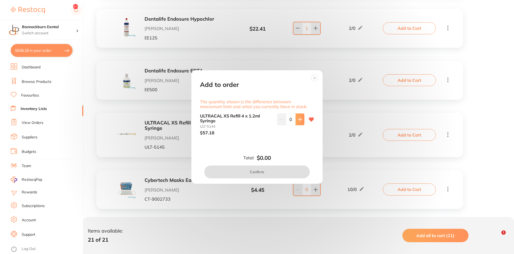
click at [300, 123] on button at bounding box center [300, 119] width 9 height 12
type input "1"
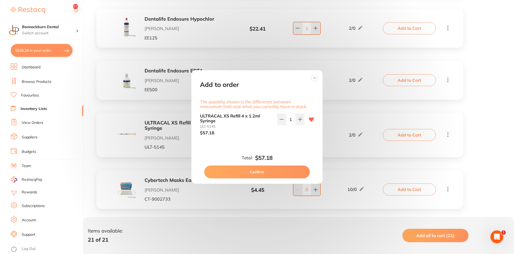
click at [316, 76] on circle at bounding box center [315, 78] width 6 height 6
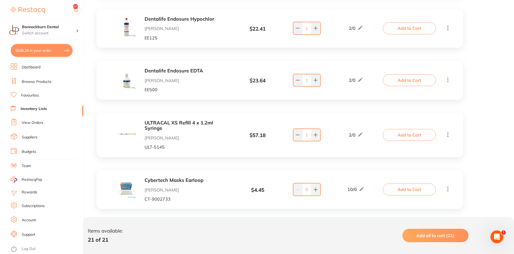
click at [419, 135] on button "Add to Cart" at bounding box center [409, 135] width 53 height 12
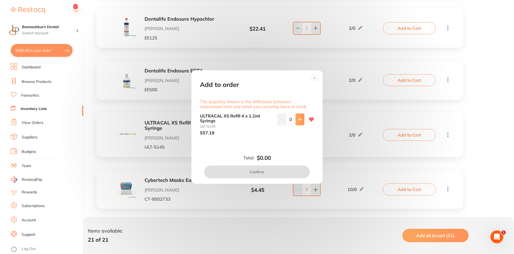
click at [297, 124] on button at bounding box center [300, 119] width 9 height 12
type input "1"
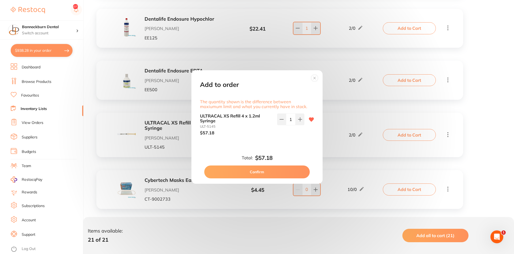
click at [293, 171] on button "Confirm" at bounding box center [256, 171] width 105 height 13
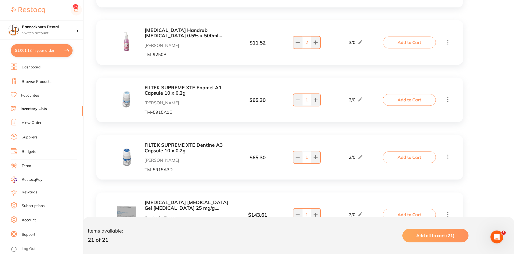
scroll to position [261, 0]
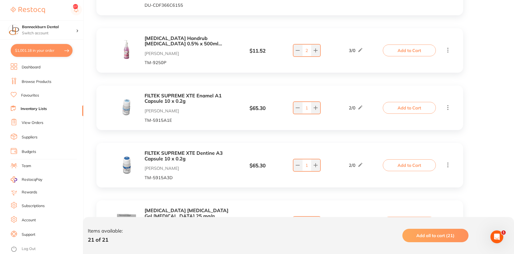
click at [418, 165] on button "Add to Cart" at bounding box center [409, 165] width 53 height 12
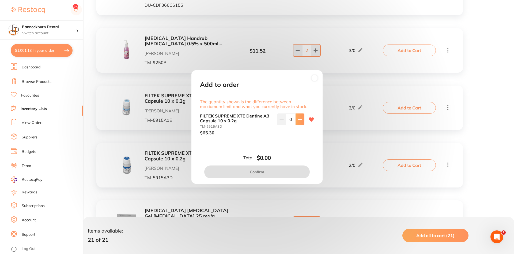
scroll to position [0, 0]
click at [299, 123] on button at bounding box center [300, 119] width 9 height 12
type input "1"
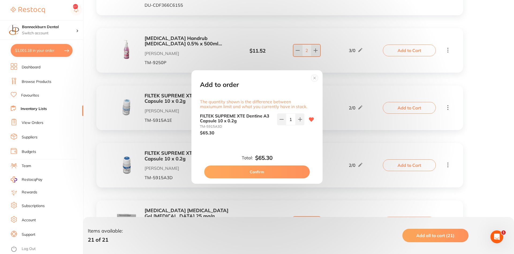
click at [292, 171] on button "Confirm" at bounding box center [256, 171] width 105 height 13
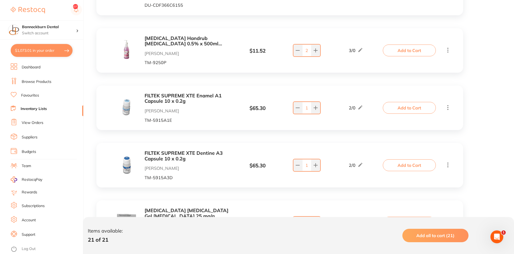
click at [398, 107] on button "Add to Cart" at bounding box center [409, 108] width 53 height 12
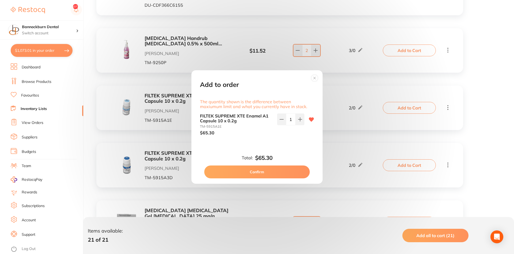
click at [316, 77] on circle at bounding box center [315, 78] width 6 height 6
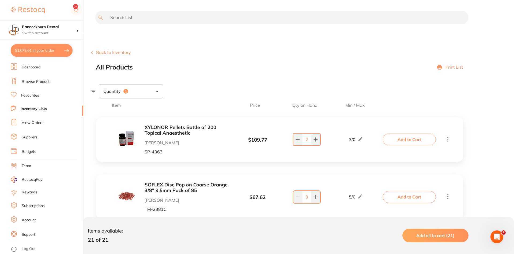
scroll to position [27, 0]
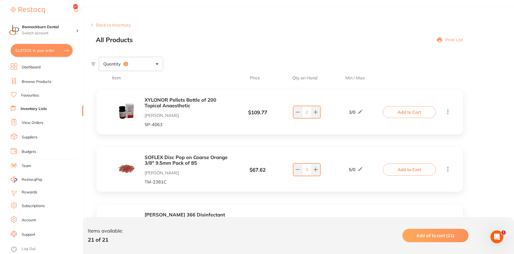
click at [47, 49] on button "$1,073.01 in your order" at bounding box center [42, 50] width 62 height 13
checkbox input "true"
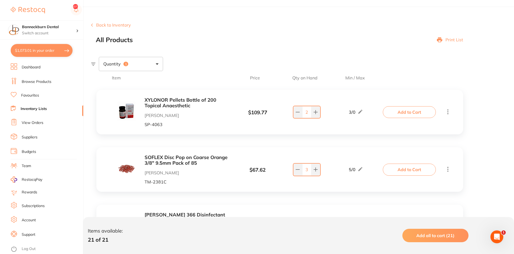
checkbox input "true"
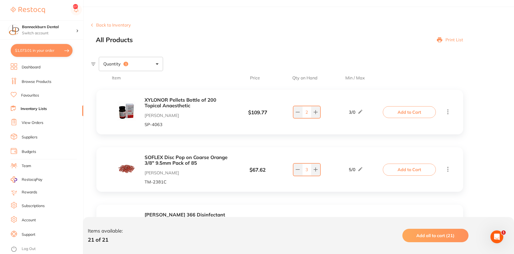
checkbox input "true"
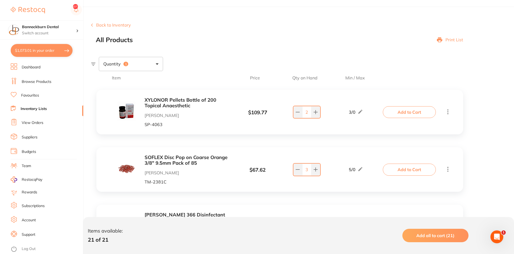
checkbox input "true"
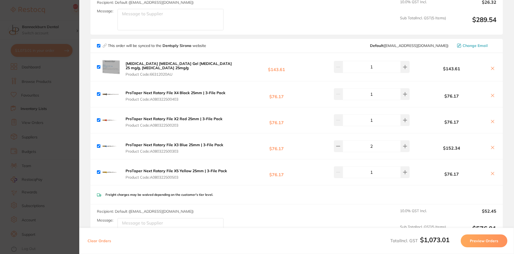
scroll to position [418, 0]
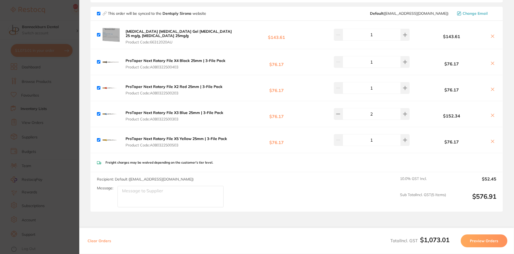
click at [485, 242] on button "Preview Orders" at bounding box center [484, 240] width 47 height 13
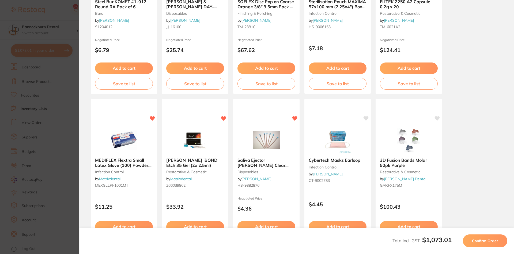
scroll to position [142, 0]
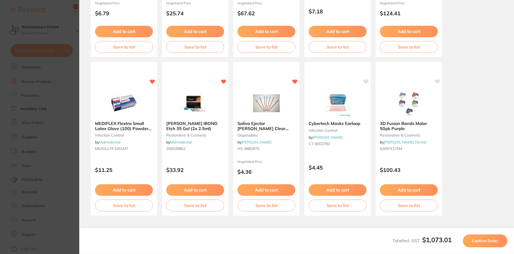
click at [489, 242] on span "Confirm Order" at bounding box center [485, 240] width 26 height 5
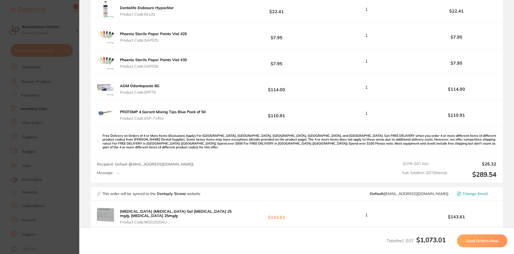
scroll to position [257, 0]
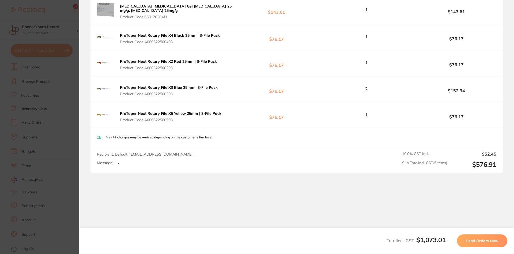
click at [492, 237] on button "Send Orders Now" at bounding box center [482, 240] width 50 height 13
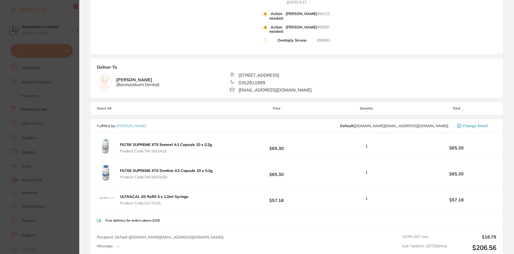
scroll to position [0, 0]
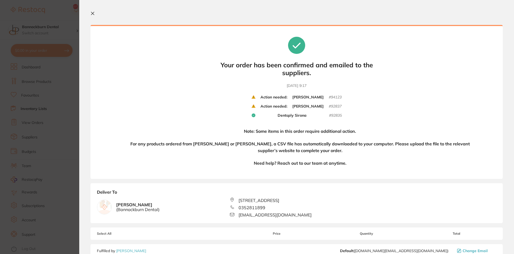
click at [454, 8] on section "Your orders are being processed and we will notify you once we have placed the …" at bounding box center [296, 127] width 435 height 254
click at [428, 8] on section "Your orders are being processed and we will notify you once we have placed the …" at bounding box center [296, 127] width 435 height 254
click at [92, 12] on icon at bounding box center [92, 13] width 4 height 4
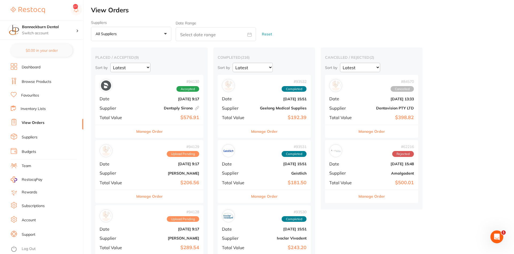
scroll to position [27, 0]
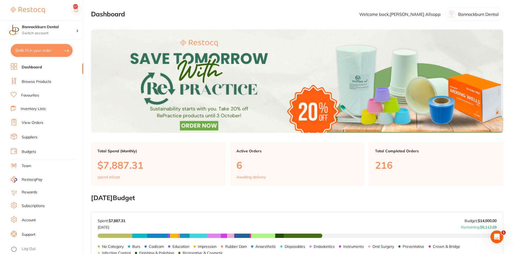
click at [34, 122] on link "View Orders" at bounding box center [33, 122] width 22 height 5
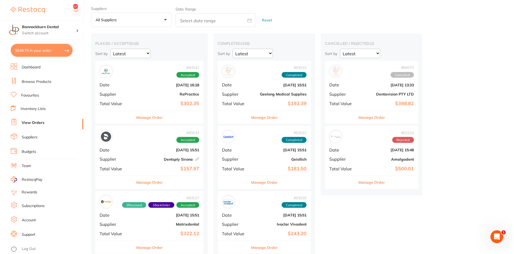
scroll to position [27, 0]
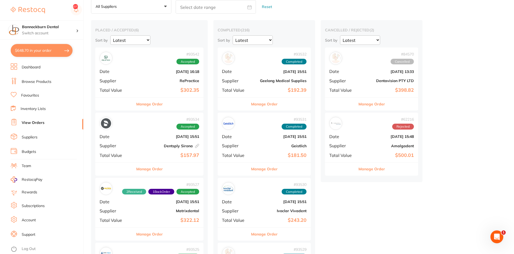
click at [169, 167] on div "Manage Order" at bounding box center [149, 168] width 108 height 13
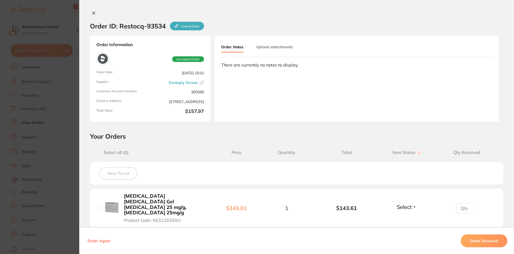
click at [94, 13] on icon at bounding box center [94, 13] width 4 height 4
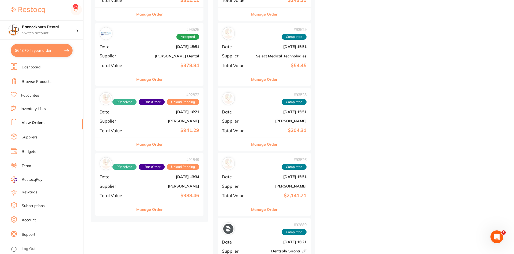
scroll to position [246, 0]
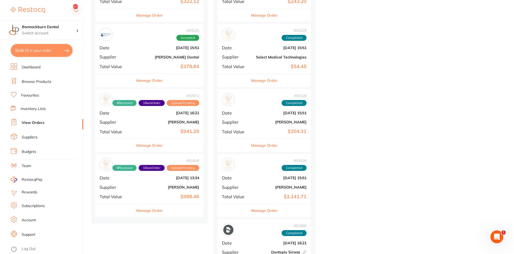
click at [158, 144] on button "Manage Order" at bounding box center [149, 145] width 27 height 13
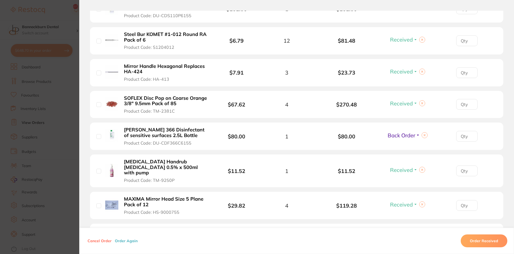
scroll to position [358, 0]
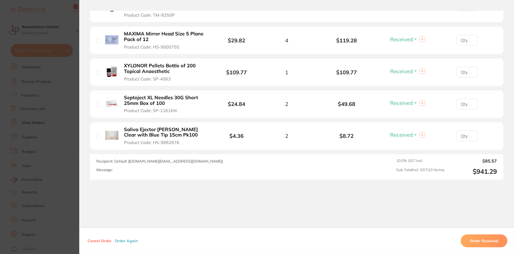
click at [63, 176] on section "Order ID: Restocq- 92872 Order Information 9 Received 1 Back Order Upload Pendi…" at bounding box center [257, 127] width 514 height 254
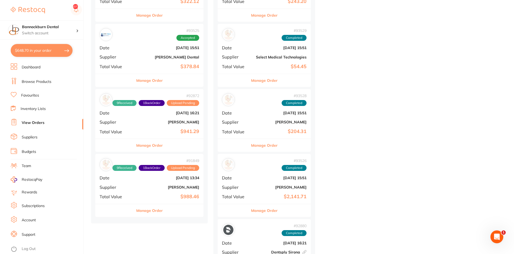
click at [157, 210] on button "Manage Order" at bounding box center [149, 210] width 27 height 13
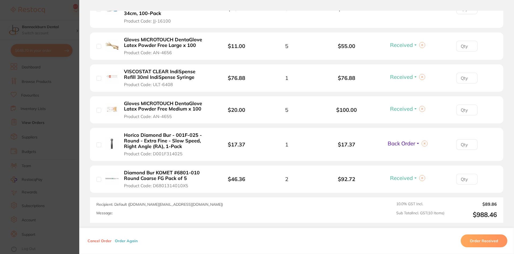
scroll to position [353, 0]
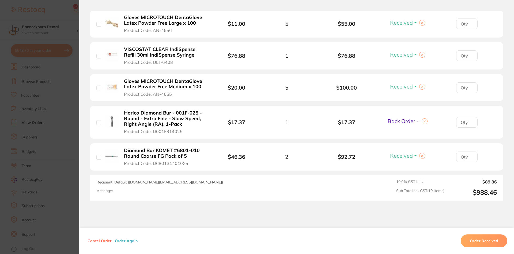
click at [66, 16] on section "Order ID: Restocq- 91849 Order Information 9 Received 1 Back Order Upload Pendi…" at bounding box center [257, 127] width 514 height 254
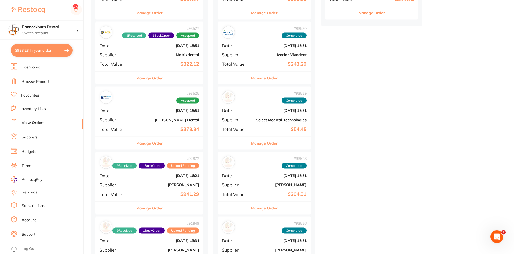
scroll to position [191, 0]
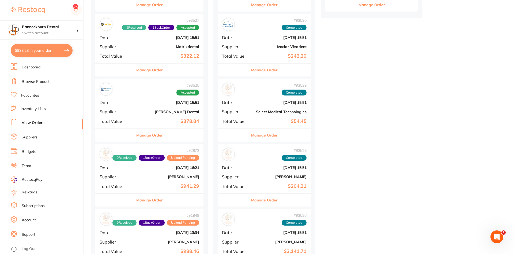
click at [158, 139] on button "Manage Order" at bounding box center [149, 134] width 27 height 13
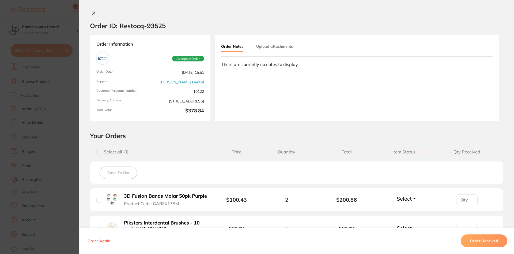
click at [94, 13] on icon at bounding box center [94, 13] width 4 height 4
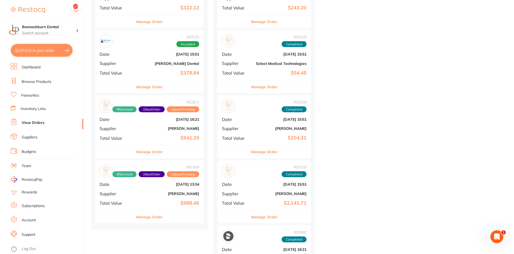
scroll to position [328, 0]
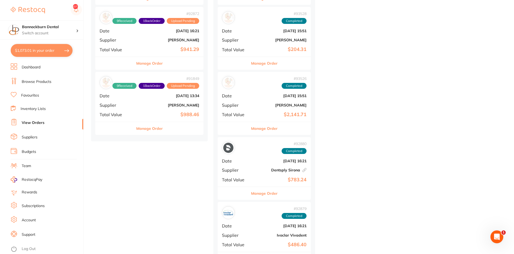
click at [157, 62] on button "Manage Order" at bounding box center [149, 63] width 27 height 13
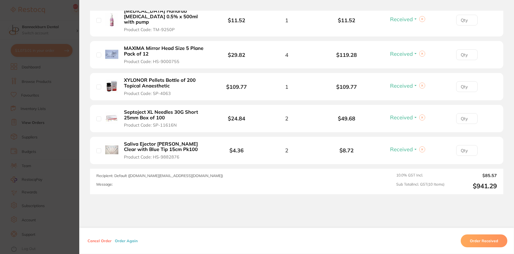
scroll to position [358, 0]
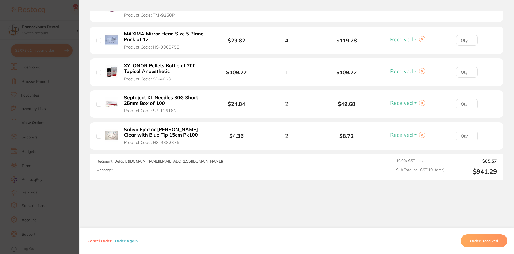
click at [60, 171] on section "Order ID: Restocq- 92872 Order Information 9 Received 1 Back Order Upload Pendi…" at bounding box center [257, 127] width 514 height 254
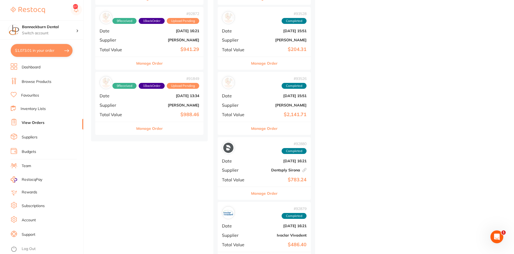
click at [155, 101] on div "# 91849 9 Received 1 Back Order Upload Pending Date Aug 29 2025, 13:34 Supplier…" at bounding box center [149, 97] width 108 height 50
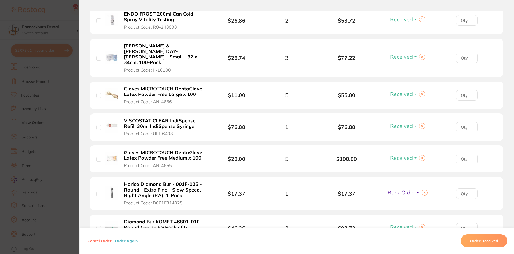
scroll to position [321, 0]
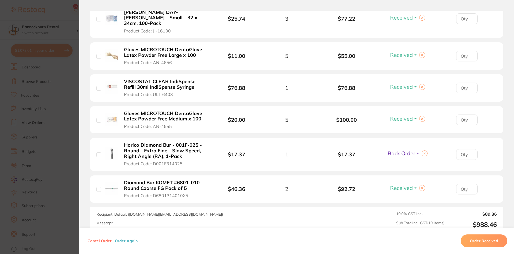
click at [65, 199] on section "Order ID: Restocq- 91849 Order Information 9 Received 1 Back Order Upload Pendi…" at bounding box center [257, 127] width 514 height 254
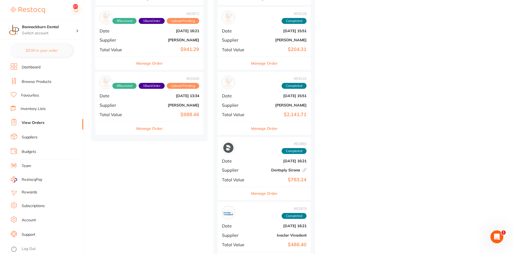
checkbox input "true"
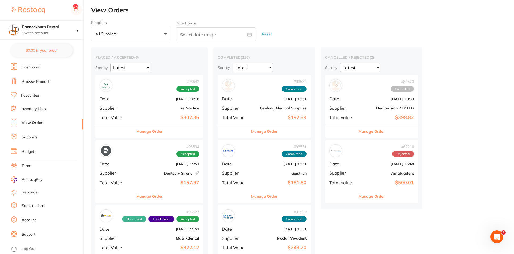
click at [36, 106] on link "Inventory Lists" at bounding box center [33, 108] width 25 height 5
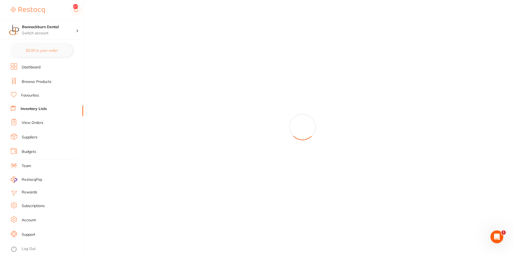
click at [39, 122] on link "View Orders" at bounding box center [33, 122] width 22 height 5
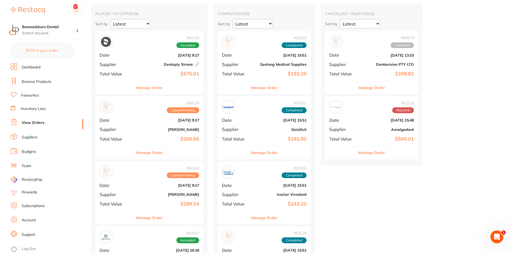
scroll to position [55, 0]
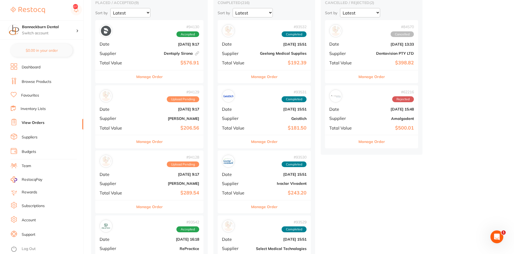
click at [169, 144] on div "Manage Order" at bounding box center [149, 141] width 108 height 13
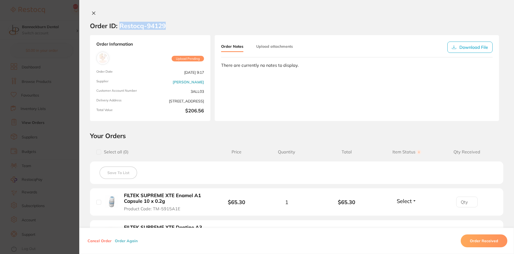
drag, startPoint x: 166, startPoint y: 25, endPoint x: 120, endPoint y: 28, distance: 45.9
click at [120, 28] on section "Order ID: Restocq- 94129" at bounding box center [296, 25] width 435 height 19
copy h2 "Restocq- 94129"
click at [93, 13] on icon at bounding box center [93, 13] width 3 height 3
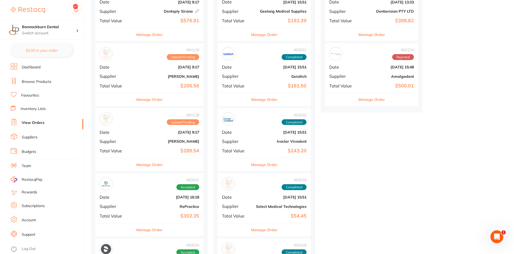
scroll to position [109, 0]
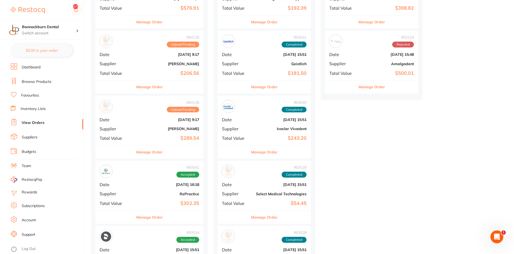
click at [154, 151] on button "Manage Order" at bounding box center [149, 151] width 27 height 13
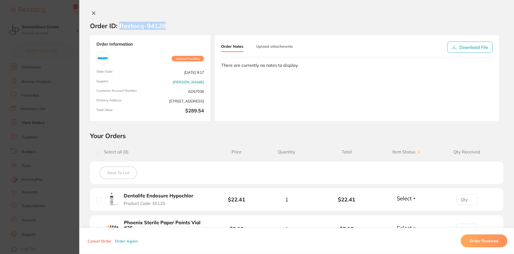
drag, startPoint x: 165, startPoint y: 25, endPoint x: 120, endPoint y: 30, distance: 44.7
click at [121, 29] on h2 "Order ID: Restocq- 94128" at bounding box center [128, 26] width 76 height 8
copy h2 "Restocq- 94128"
click at [93, 10] on div "Order ID: Restocq- 94128 Order Information Upload Pending Order Date Sept 19 20…" at bounding box center [296, 127] width 435 height 254
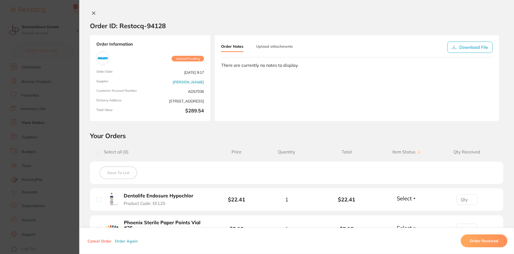
click at [94, 14] on icon at bounding box center [93, 13] width 3 height 3
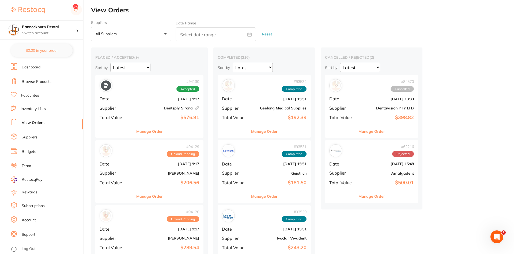
drag, startPoint x: 183, startPoint y: 5, endPoint x: 116, endPoint y: 17, distance: 67.1
click at [33, 133] on li "Suppliers" at bounding box center [47, 137] width 73 height 8
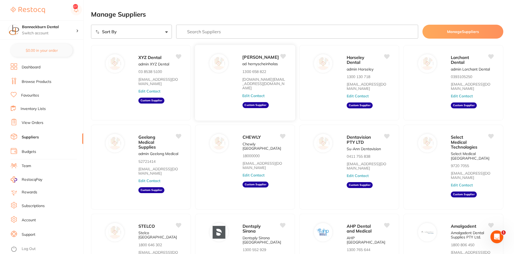
click at [260, 97] on button "Edit Contact" at bounding box center [253, 95] width 22 height 4
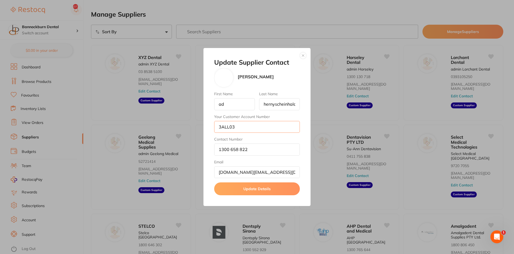
drag, startPoint x: 250, startPoint y: 127, endPoint x: 229, endPoint y: 127, distance: 21.2
click at [214, 123] on input "3ALL03" at bounding box center [257, 127] width 86 height 12
click at [301, 51] on div "Update Supplier Contact Henry Schein Halas First Name ad Last Name hernyscheinh…" at bounding box center [256, 127] width 107 height 158
click at [304, 57] on button "button" at bounding box center [303, 55] width 6 height 6
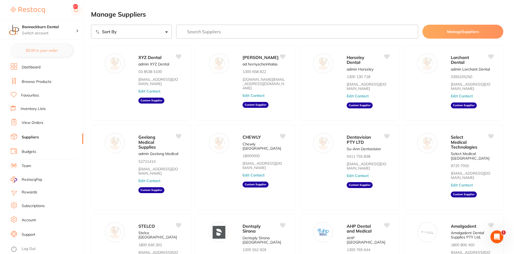
click at [41, 120] on link "View Orders" at bounding box center [33, 122] width 22 height 5
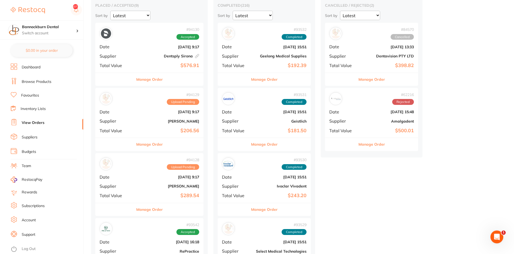
scroll to position [55, 0]
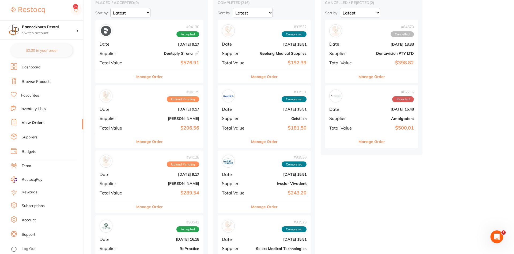
click at [29, 246] on link "Log Out" at bounding box center [29, 248] width 14 height 5
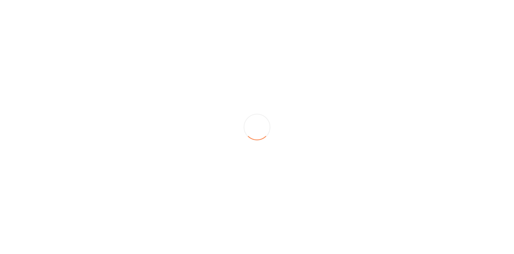
scroll to position [0, 0]
